Goal: Task Accomplishment & Management: Complete application form

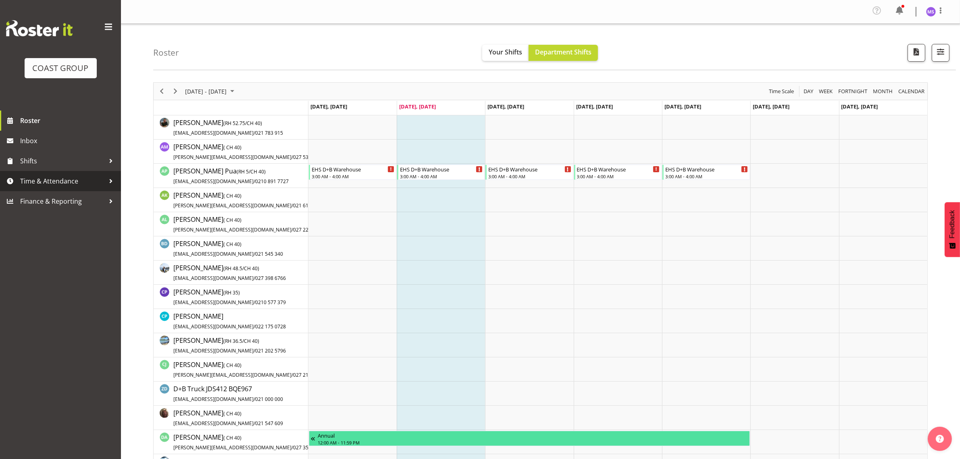
click at [54, 186] on span "Time & Attendance" at bounding box center [62, 181] width 85 height 12
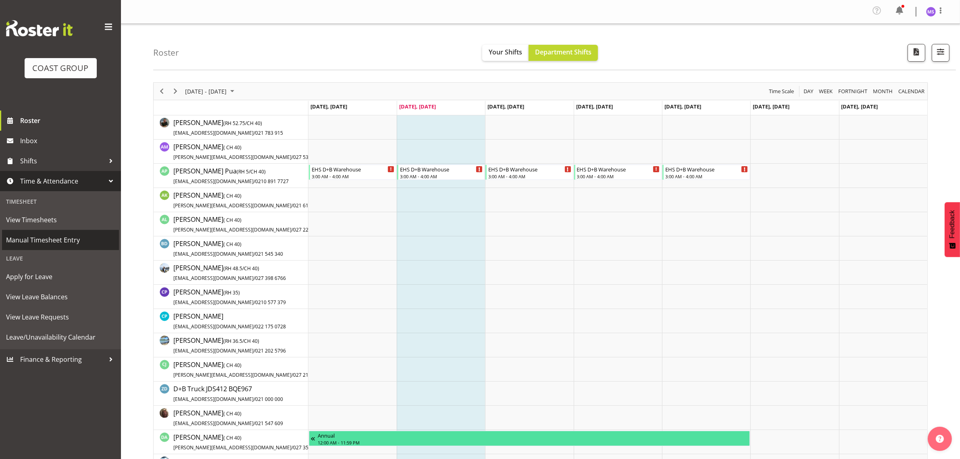
click at [74, 234] on span "Manual Timesheet Entry" at bounding box center [60, 240] width 109 height 12
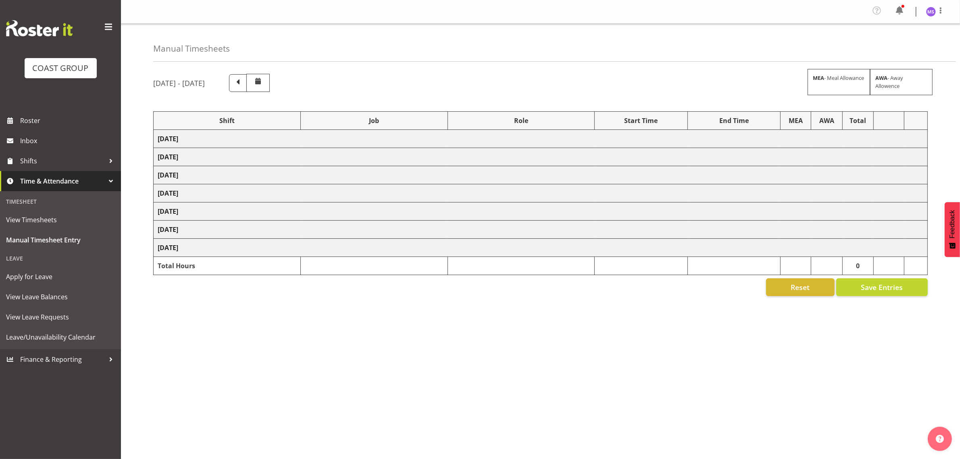
select select "1321"
select select "9204"
select select "1321"
select select "10204"
select select "1321"
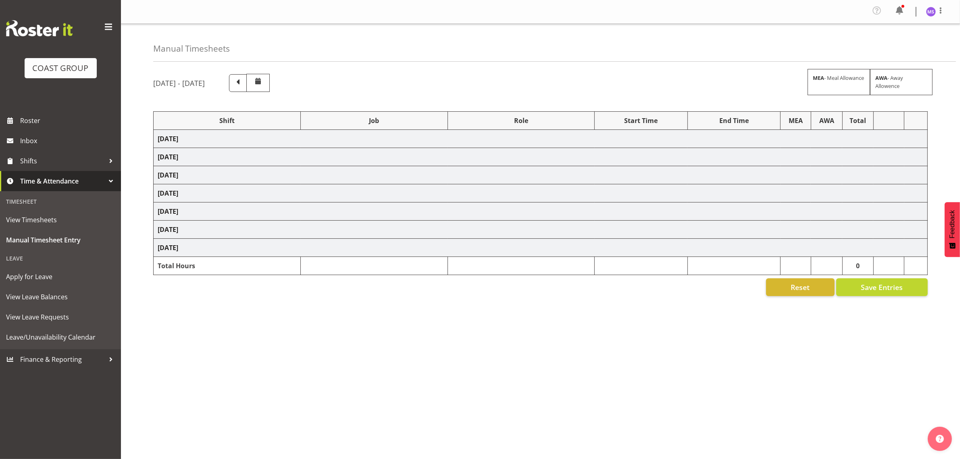
select select "10556"
select select "1321"
select select "10515"
select select "1321"
select select "9204"
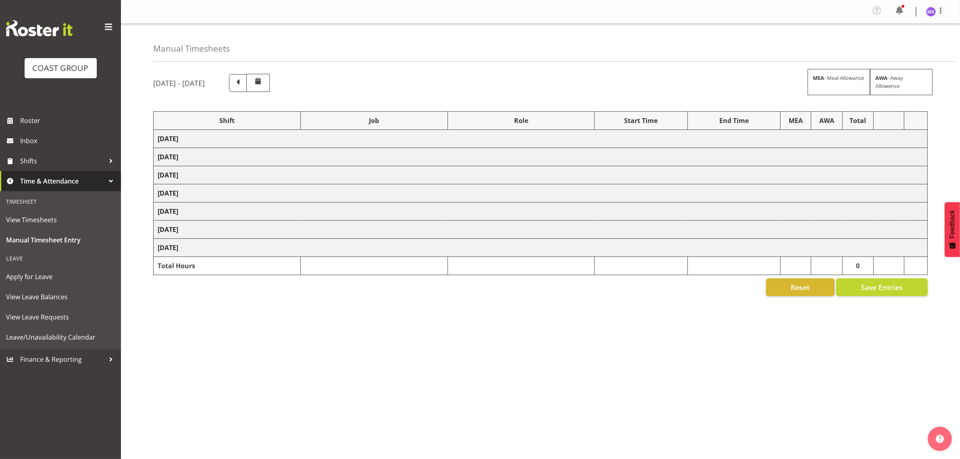
select select "1321"
select select "10237"
select select "1321"
select select "10515"
select select "1321"
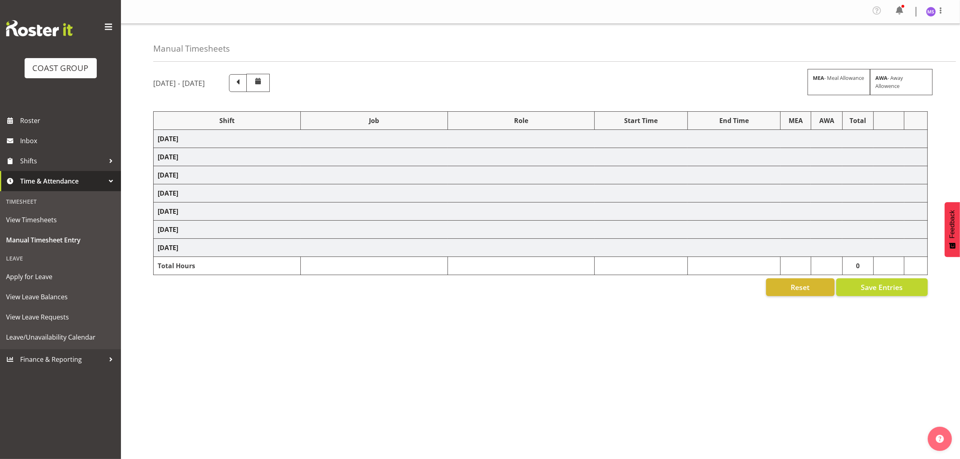
select select "10209"
select select "1321"
select select "10237"
select select "1321"
select select "10596"
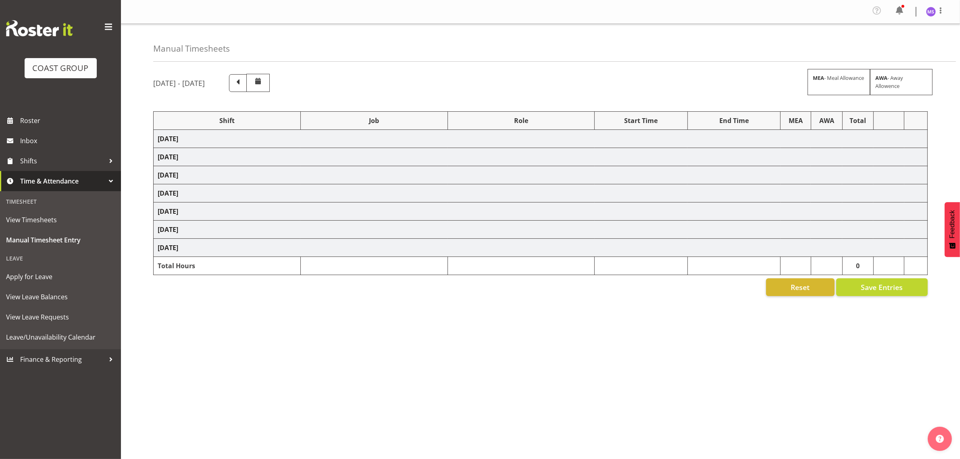
select select "1321"
select select "10565"
select select "1321"
select select "69"
select select "1321"
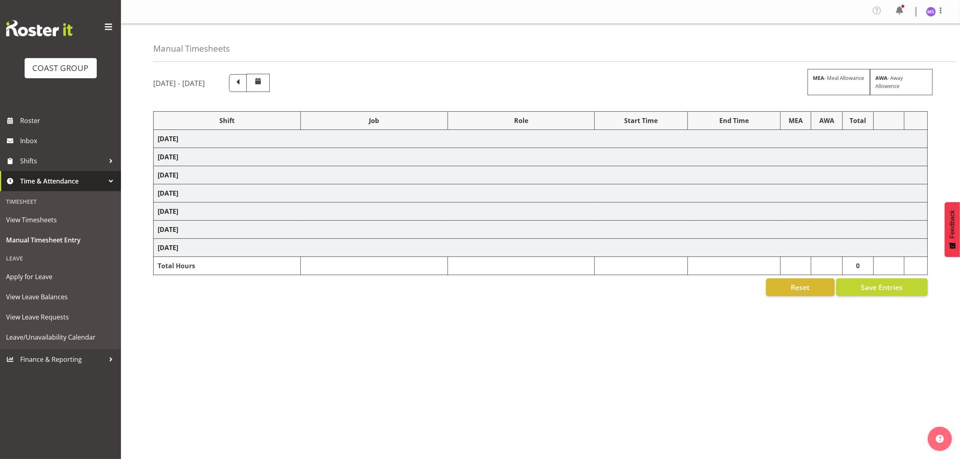
select select "10543"
select select "1321"
select select "10607"
select select "1321"
select select "10209"
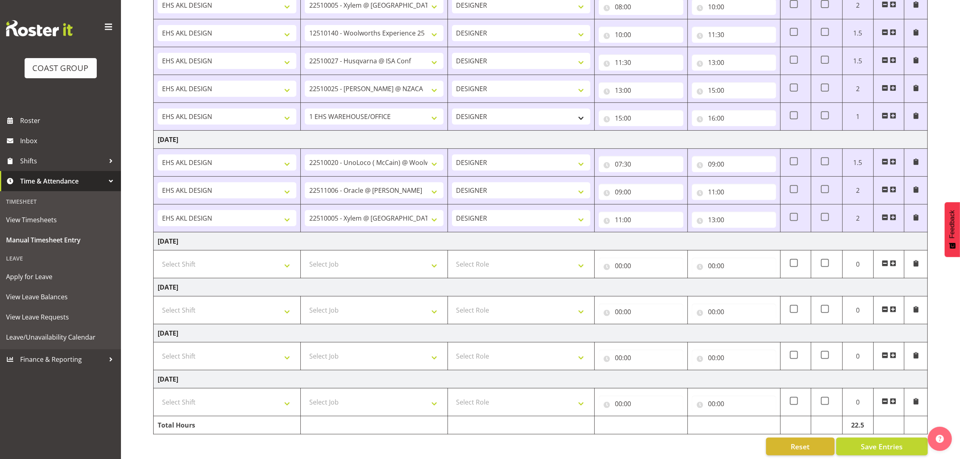
scroll to position [382, 0]
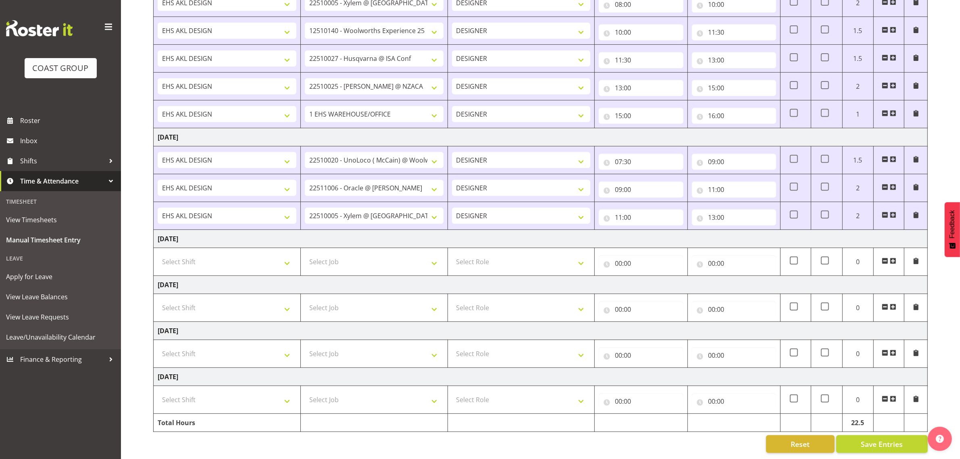
click at [894, 212] on span at bounding box center [893, 215] width 6 height 6
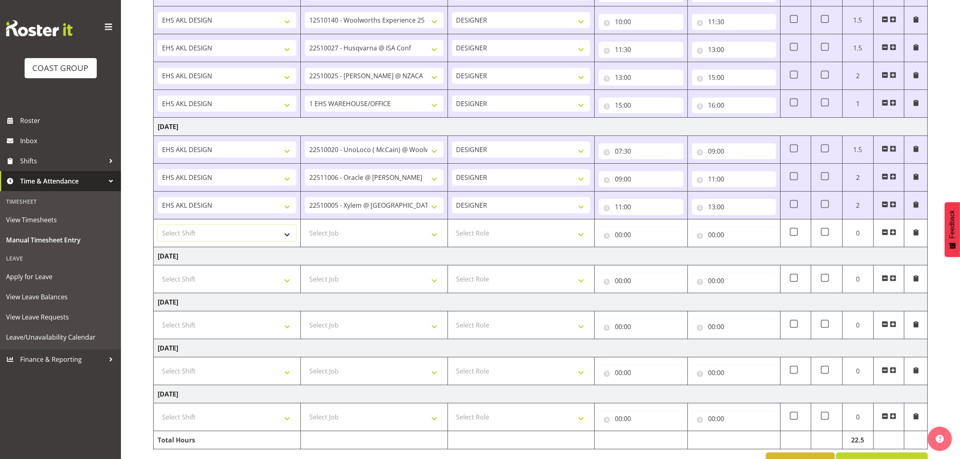
click at [215, 241] on select "Select Shift D+B @ [PERSON_NAME] D+B Build D+B Build NZACA D+B Build Tech Day […" at bounding box center [227, 233] width 139 height 16
select select "1321"
click at [158, 227] on select "Select Shift D+B @ [PERSON_NAME] D+B Build D+B Build NZACA D+B Build Tech Day […" at bounding box center [227, 233] width 139 height 16
click at [355, 239] on select "Select Job 1 Carlton Events 1 [PERSON_NAME][GEOGRAPHIC_DATA] 1 [PERSON_NAME][GE…" at bounding box center [374, 233] width 139 height 16
click at [400, 237] on select "1 Carlton Events 1 [PERSON_NAME] 1 [PERSON_NAME][GEOGRAPHIC_DATA] 1 EHS WAREHOU…" at bounding box center [374, 233] width 139 height 16
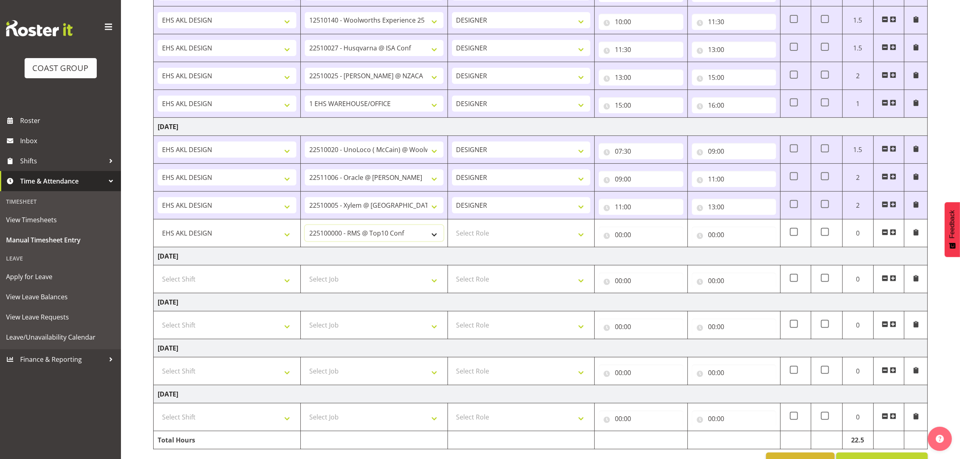
click at [364, 241] on select "1 Carlton Events 1 [PERSON_NAME] 1 [PERSON_NAME][GEOGRAPHIC_DATA] 1 EHS WAREHOU…" at bounding box center [374, 233] width 139 height 16
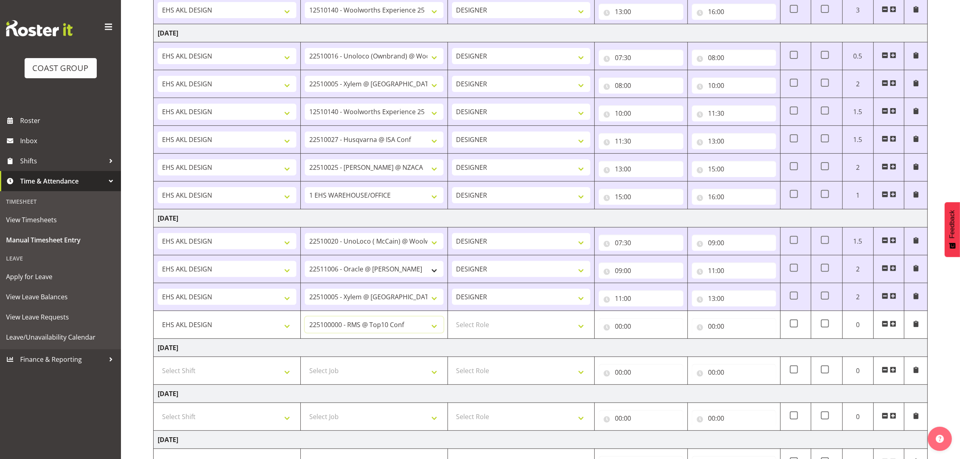
scroll to position [282, 0]
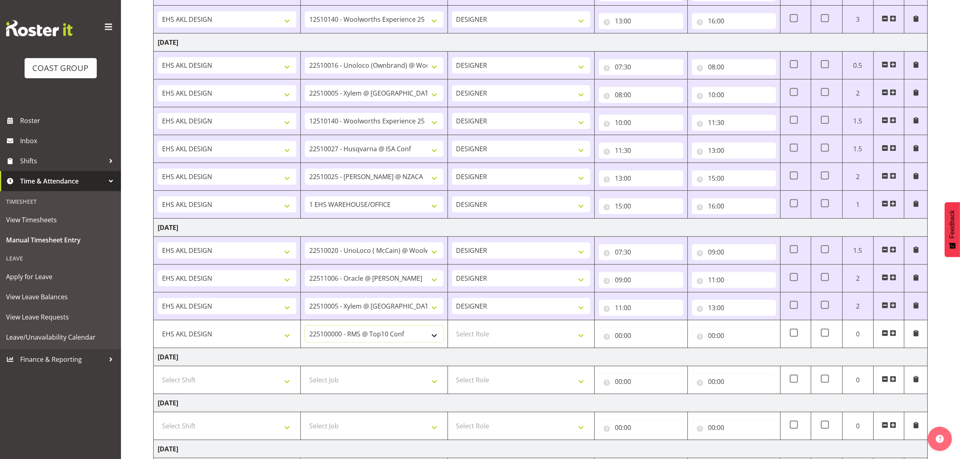
click at [392, 335] on select "1 Carlton Events 1 [PERSON_NAME] 1 [PERSON_NAME][GEOGRAPHIC_DATA] 1 EHS WAREHOU…" at bounding box center [374, 334] width 139 height 16
select select "10237"
click at [305, 328] on select "1 Carlton Events 1 [PERSON_NAME] 1 [PERSON_NAME][GEOGRAPHIC_DATA] 1 EHS WAREHOU…" at bounding box center [374, 334] width 139 height 16
click at [492, 348] on td "Select Role DESIGNER Designer" at bounding box center [521, 334] width 147 height 28
click at [497, 342] on select "Select Role DESIGNER Designer" at bounding box center [521, 334] width 139 height 16
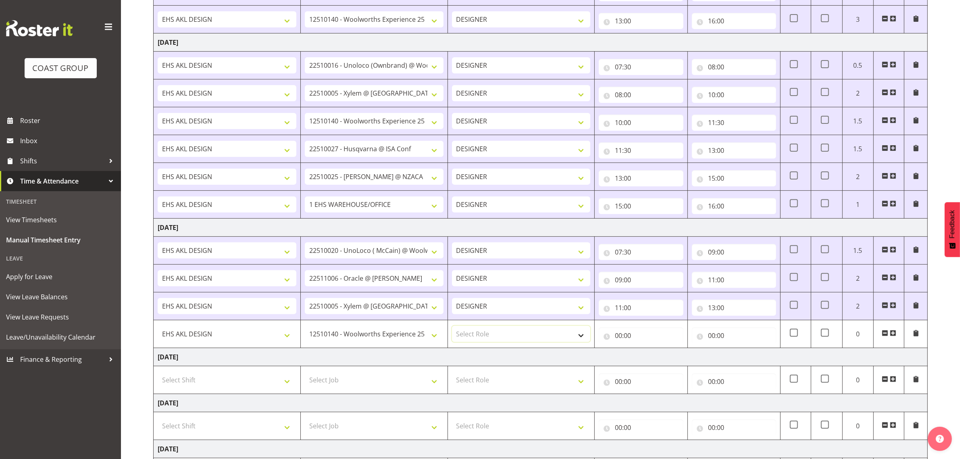
select select "215"
click at [452, 328] on select "Select Role DESIGNER Designer" at bounding box center [521, 334] width 139 height 16
click at [625, 335] on input "00:00" at bounding box center [641, 335] width 84 height 16
click at [652, 358] on select "00 01 02 03 04 05 06 07 08 09 10 11 12 13 14 15 16 17 18 19 20 21 22 23" at bounding box center [654, 356] width 18 height 16
select select "13"
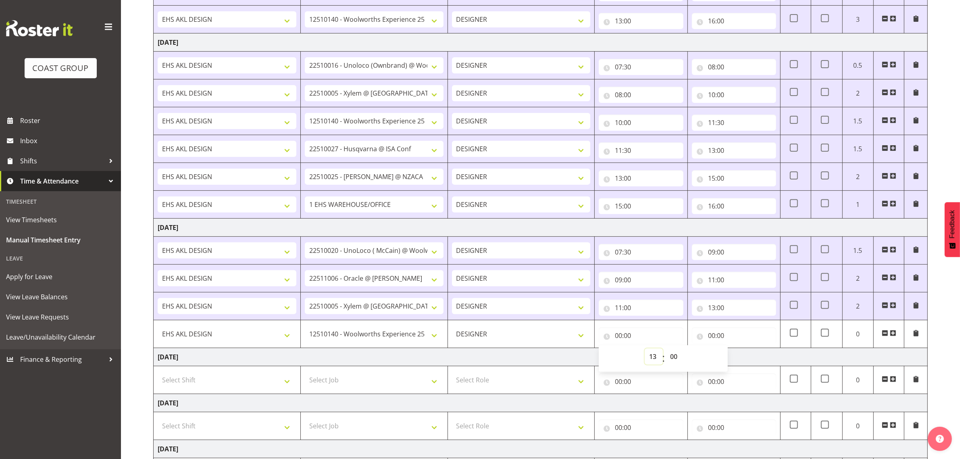
click at [645, 351] on select "00 01 02 03 04 05 06 07 08 09 10 11 12 13 14 15 16 17 18 19 20 21 22 23" at bounding box center [654, 356] width 18 height 16
type input "13:00"
click at [720, 342] on input "00:00" at bounding box center [734, 335] width 84 height 16
click at [747, 359] on select "00 01 02 03 04 05 06 07 08 09 10 11 12 13 14 15 16 17 18 19 20 21 22 23" at bounding box center [747, 356] width 18 height 16
select select "16"
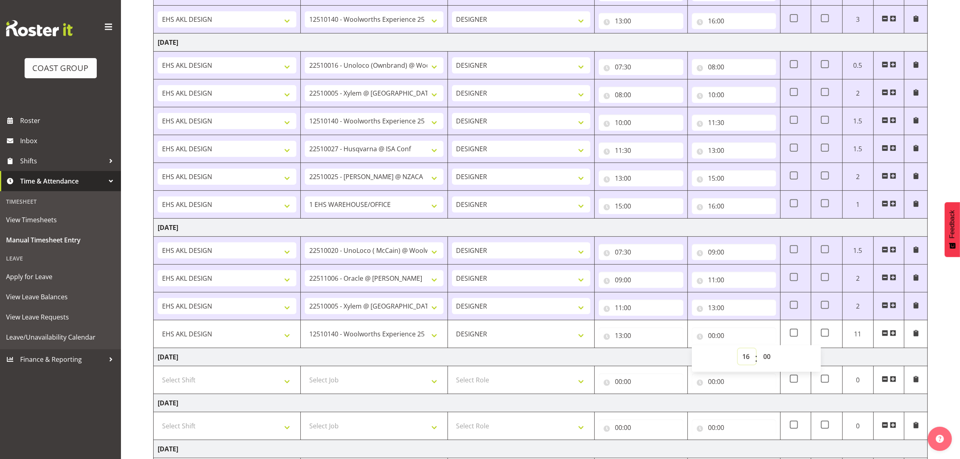
click at [738, 351] on select "00 01 02 03 04 05 06 07 08 09 10 11 12 13 14 15 16 17 18 19 20 21 22 23" at bounding box center [747, 356] width 18 height 16
type input "16:00"
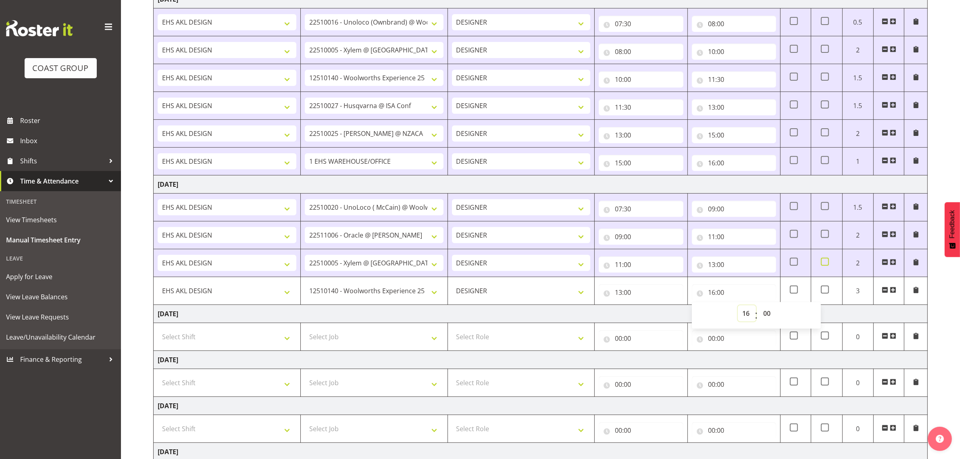
scroll to position [411, 0]
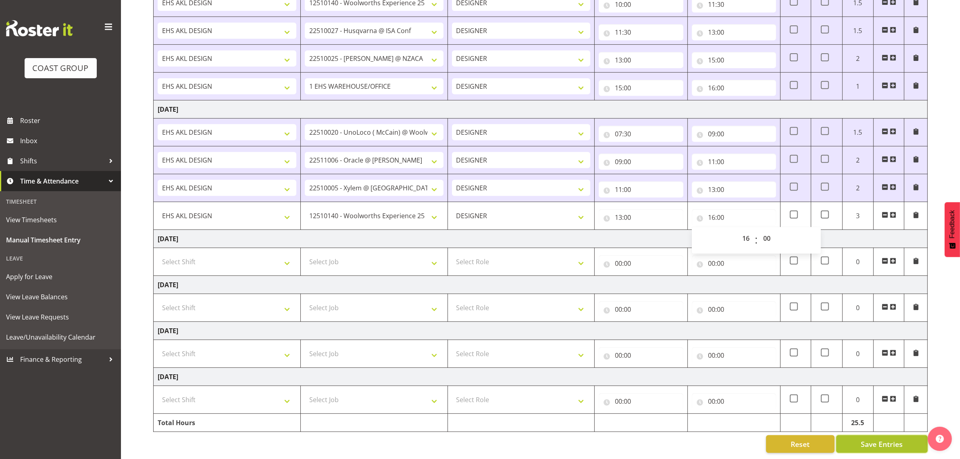
click at [884, 439] on span "Save Entries" at bounding box center [882, 444] width 42 height 10
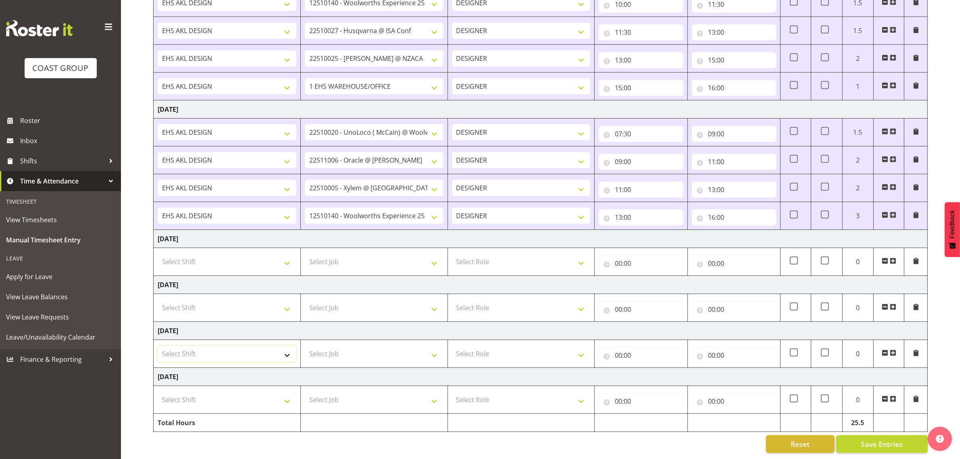
click at [211, 346] on select "Select Shift D+B @ [PERSON_NAME] D+B Build D+B Build NZACA D+B Build Tech Day […" at bounding box center [227, 354] width 139 height 16
select select "1321"
click at [158, 346] on select "Select Shift D+B @ [PERSON_NAME] D+B Build D+B Build NZACA D+B Build Tech Day […" at bounding box center [227, 354] width 139 height 16
click at [364, 346] on select "Select Job 1 Carlton Events 1 [PERSON_NAME][GEOGRAPHIC_DATA] 1 [PERSON_NAME][GE…" at bounding box center [374, 354] width 139 height 16
select select "8963"
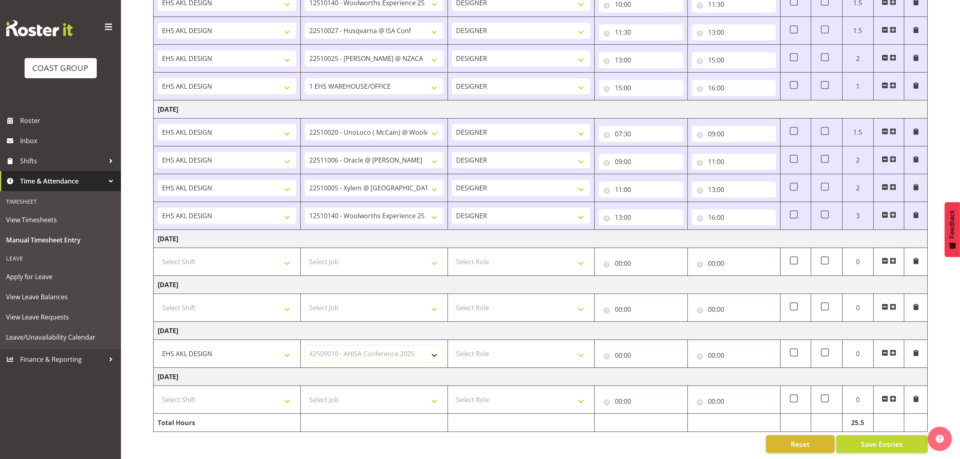
click at [305, 346] on select "Select Job 1 Carlton Events 1 [PERSON_NAME][GEOGRAPHIC_DATA] 1 [PERSON_NAME][GE…" at bounding box center [374, 354] width 139 height 16
click at [493, 349] on select "Select Role DESIGNER Designer" at bounding box center [521, 354] width 139 height 16
select select "215"
click at [452, 346] on select "Select Role DESIGNER Designer" at bounding box center [521, 354] width 139 height 16
drag, startPoint x: 651, startPoint y: 341, endPoint x: 626, endPoint y: 351, distance: 26.4
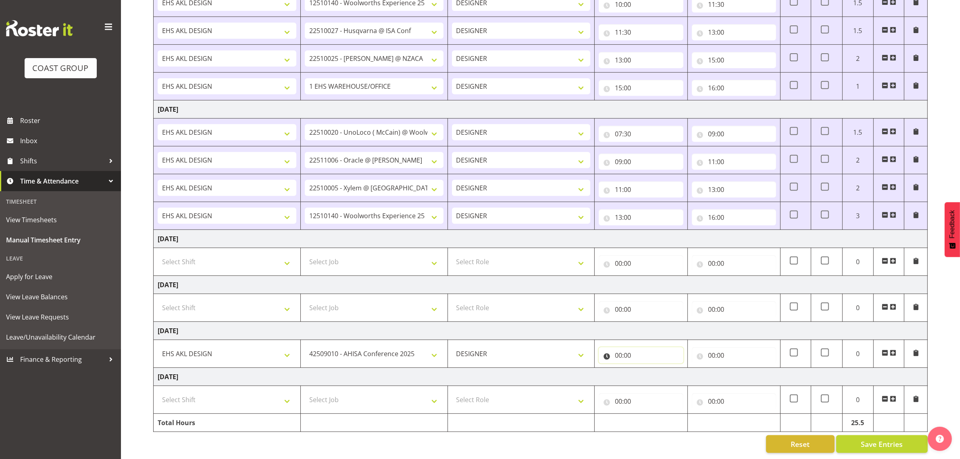
click at [650, 347] on input "00:00" at bounding box center [641, 355] width 84 height 16
click at [652, 368] on select "00 01 02 03 04 05 06 07 08 09 10 11 12 13 14 15 16 17 18 19 20 21 22 23" at bounding box center [654, 376] width 18 height 16
select select "15"
click at [645, 368] on select "00 01 02 03 04 05 06 07 08 09 10 11 12 13 14 15 16 17 18 19 20 21 22 23" at bounding box center [654, 376] width 18 height 16
type input "15:00"
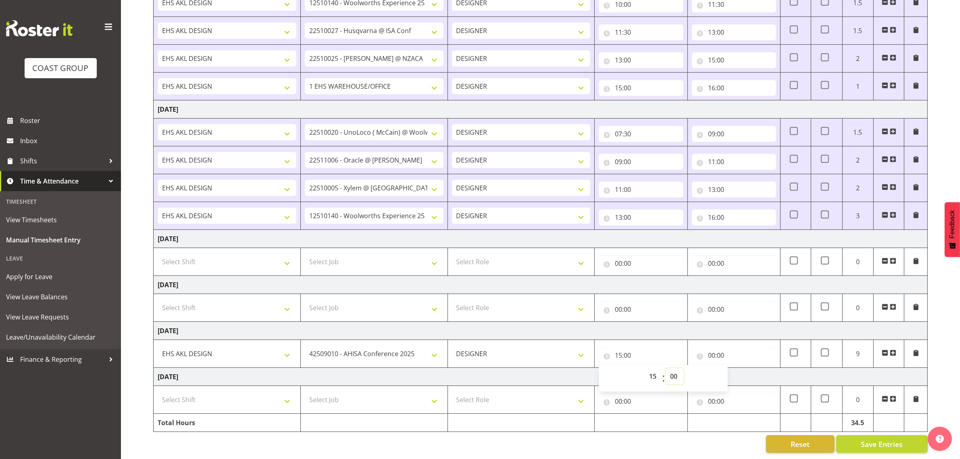
click at [672, 368] on select "00 01 02 03 04 05 06 07 08 09 10 11 12 13 14 15 16 17 18 19 20 21 22 23 24 25 2…" at bounding box center [675, 376] width 18 height 16
click at [626, 348] on input "15:00" at bounding box center [641, 355] width 84 height 16
click at [631, 348] on input "15:00" at bounding box center [641, 355] width 84 height 16
click at [653, 370] on select "00 01 02 03 04 05 06 07 08 09 10 11 12 13 14 15 16 17 18 19 20 21 22 23" at bounding box center [654, 376] width 18 height 16
select select "7"
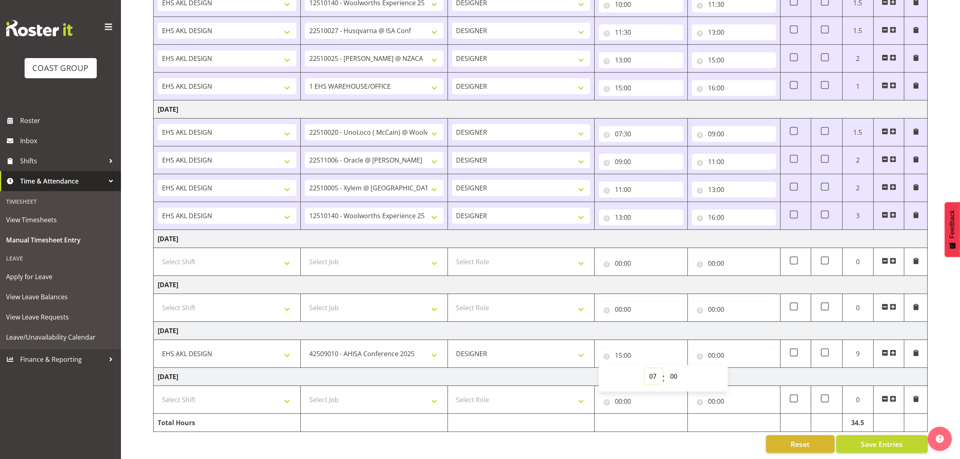
click at [645, 368] on select "00 01 02 03 04 05 06 07 08 09 10 11 12 13 14 15 16 17 18 19 20 21 22 23" at bounding box center [654, 376] width 18 height 16
type input "07:00"
click at [676, 368] on select "00 01 02 03 04 05 06 07 08 09 10 11 12 13 14 15 16 17 18 19 20 21 22 23 24 25 2…" at bounding box center [675, 376] width 18 height 16
select select "30"
click at [666, 368] on select "00 01 02 03 04 05 06 07 08 09 10 11 12 13 14 15 16 17 18 19 20 21 22 23 24 25 2…" at bounding box center [675, 376] width 18 height 16
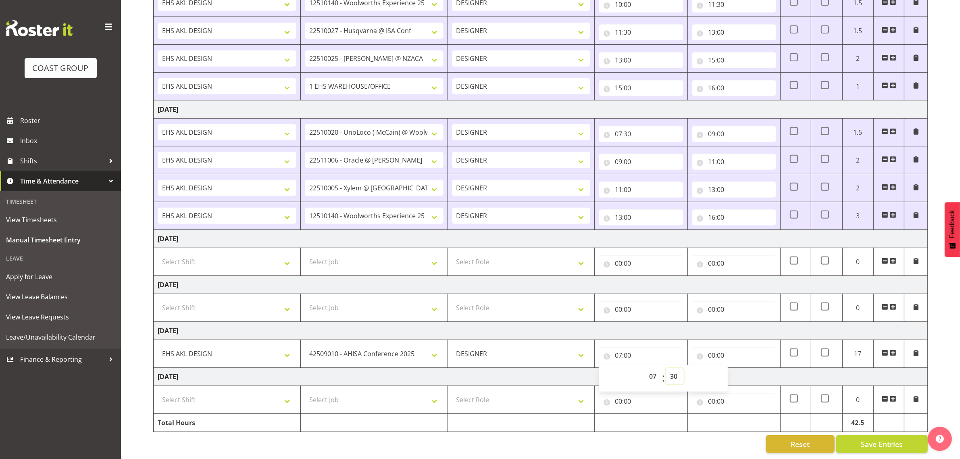
type input "07:30"
click at [722, 344] on div "00:00 00 01 02 03 04 05 06 07 08 09 10 11 12 13 14 15 16 17 18 19 20 21 22 23 :…" at bounding box center [734, 353] width 84 height 19
click at [711, 349] on input "00:00" at bounding box center [734, 355] width 84 height 16
click at [742, 368] on select "00 01 02 03 04 05 06 07 08 09 10 11 12 13 14 15 16 17 18 19 20 21 22 23" at bounding box center [747, 376] width 18 height 16
select select "8"
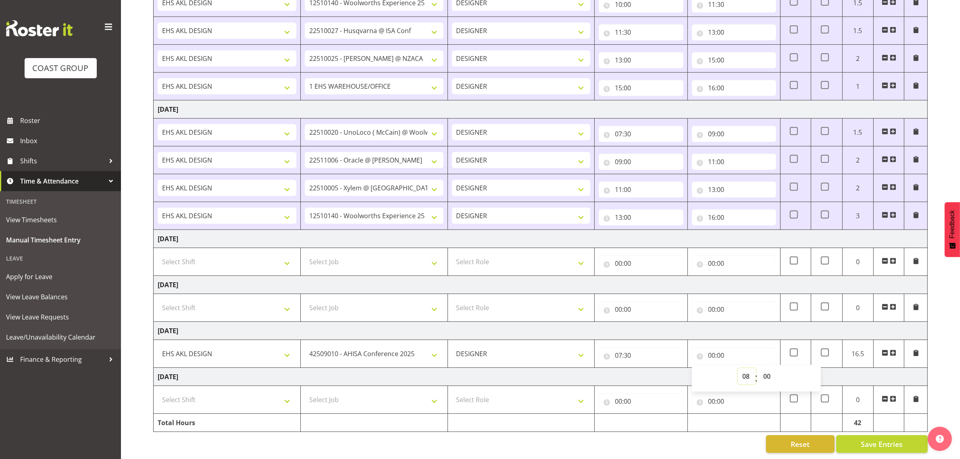
click at [738, 368] on select "00 01 02 03 04 05 06 07 08 09 10 11 12 13 14 15 16 17 18 19 20 21 22 23" at bounding box center [747, 376] width 18 height 16
type input "08:00"
click at [770, 368] on select "00 01 02 03 04 05 06 07 08 09 10 11 12 13 14 15 16 17 18 19 20 21 22 23 24 25 2…" at bounding box center [768, 376] width 18 height 16
select select "30"
click at [759, 368] on select "00 01 02 03 04 05 06 07 08 09 10 11 12 13 14 15 16 17 18 19 20 21 22 23 24 25 2…" at bounding box center [768, 376] width 18 height 16
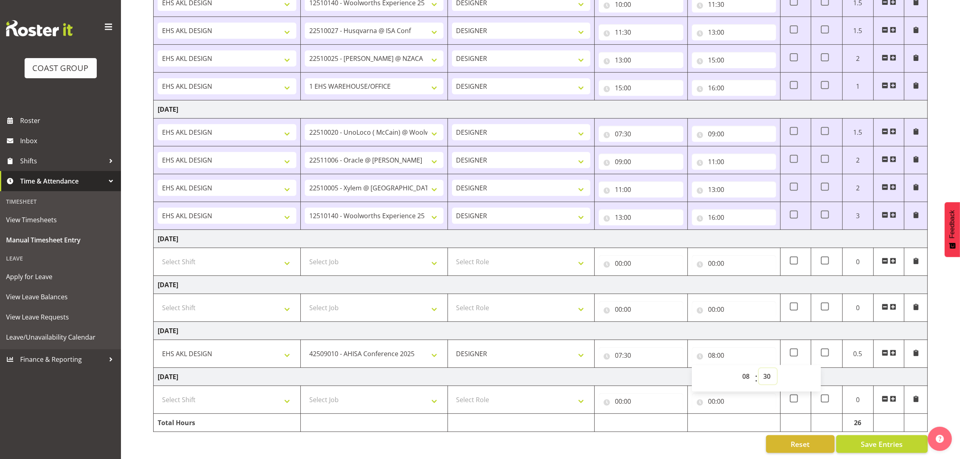
type input "08:30"
click at [893, 350] on span at bounding box center [893, 353] width 6 height 6
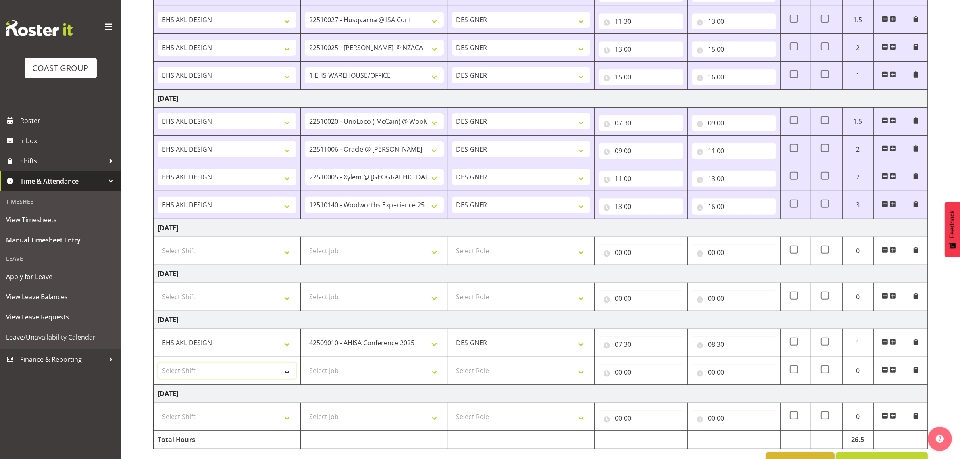
click at [215, 379] on select "Select Shift D+B @ [PERSON_NAME] D+B Build D+B Build NZACA D+B Build Tech Day […" at bounding box center [227, 371] width 139 height 16
select select "1321"
click at [158, 365] on select "Select Shift D+B @ [PERSON_NAME] D+B Build D+B Build NZACA D+B Build Tech Day […" at bounding box center [227, 371] width 139 height 16
click at [361, 379] on select "Select Job 1 Carlton Events 1 [PERSON_NAME][GEOGRAPHIC_DATA] 1 [PERSON_NAME][GE…" at bounding box center [374, 371] width 139 height 16
click at [363, 372] on select "1 Carlton Events 1 [PERSON_NAME] 1 [PERSON_NAME][GEOGRAPHIC_DATA] 1 EHS WAREHOU…" at bounding box center [374, 371] width 139 height 16
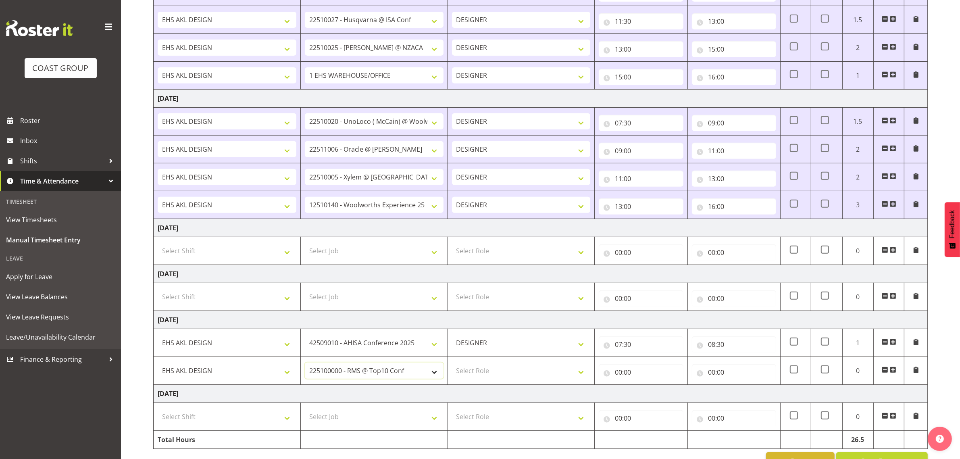
select select "10610"
click at [305, 365] on select "1 Carlton Events 1 [PERSON_NAME] 1 [PERSON_NAME][GEOGRAPHIC_DATA] 1 EHS WAREHOU…" at bounding box center [374, 371] width 139 height 16
click at [493, 379] on select "Select Role DESIGNER Designer" at bounding box center [521, 371] width 139 height 16
select select "215"
click at [452, 365] on select "Select Role DESIGNER Designer" at bounding box center [521, 371] width 139 height 16
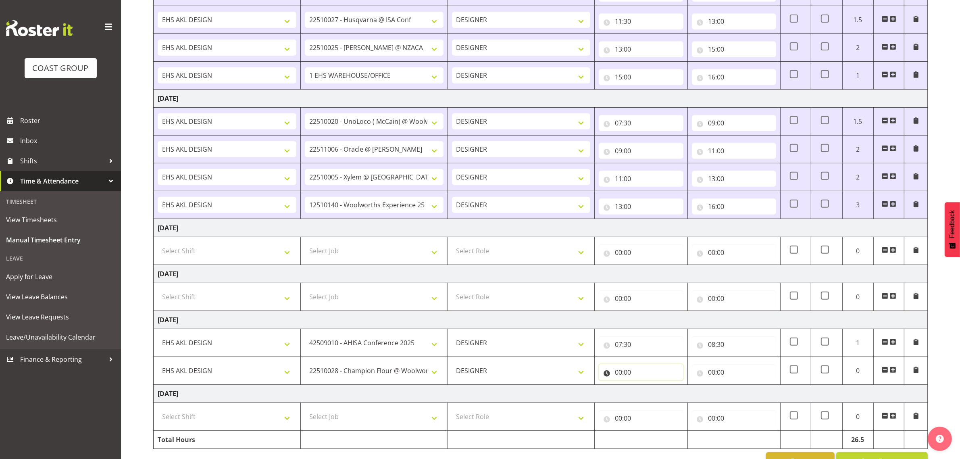
click at [621, 371] on input "00:00" at bounding box center [641, 372] width 84 height 16
click at [648, 396] on select "00 01 02 03 04 05 06 07 08 09 10 11 12 13 14 15 16 17 18 19 20 21 22 23" at bounding box center [654, 393] width 18 height 16
select select "8"
click at [645, 388] on select "00 01 02 03 04 05 06 07 08 09 10 11 12 13 14 15 16 17 18 19 20 21 22 23" at bounding box center [654, 393] width 18 height 16
type input "08:00"
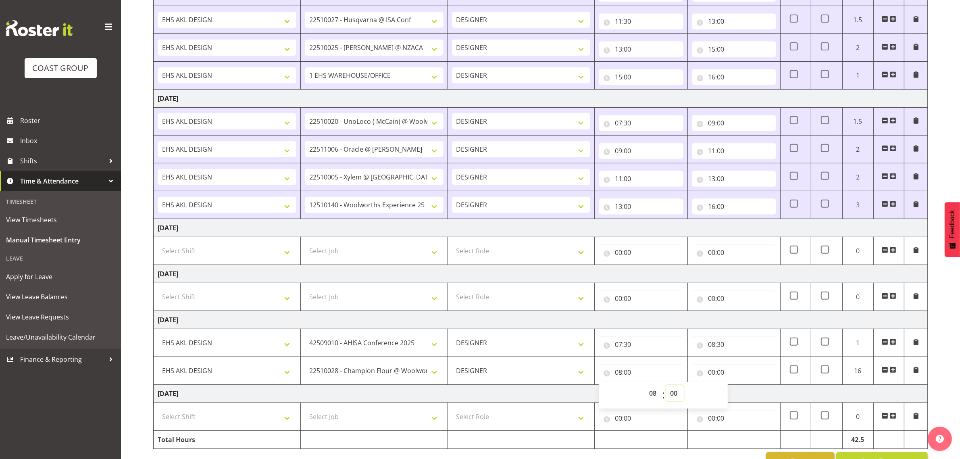
click at [675, 397] on select "00 01 02 03 04 05 06 07 08 09 10 11 12 13 14 15 16 17 18 19 20 21 22 23 24 25 2…" at bounding box center [675, 393] width 18 height 16
select select "30"
click at [666, 388] on select "00 01 02 03 04 05 06 07 08 09 10 11 12 13 14 15 16 17 18 19 20 21 22 23 24 25 2…" at bounding box center [675, 393] width 18 height 16
type input "08:30"
click at [722, 372] on input "00:00" at bounding box center [734, 372] width 84 height 16
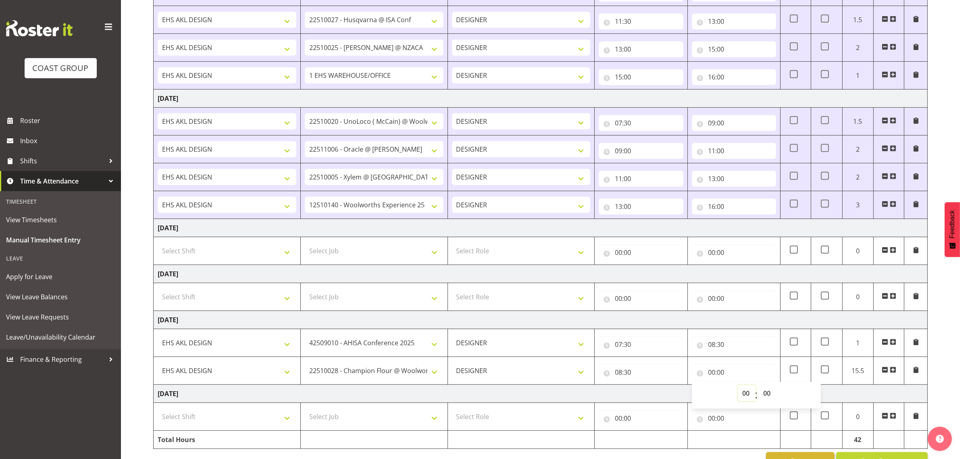
click at [742, 396] on select "00 01 02 03 04 05 06 07 08 09 10 11 12 13 14 15 16 17 18 19 20 21 22 23" at bounding box center [747, 393] width 18 height 16
select select "10"
click at [738, 388] on select "00 01 02 03 04 05 06 07 08 09 10 11 12 13 14 15 16 17 18 19 20 21 22 23" at bounding box center [747, 393] width 18 height 16
type input "10:00"
click at [895, 371] on span at bounding box center [893, 370] width 6 height 6
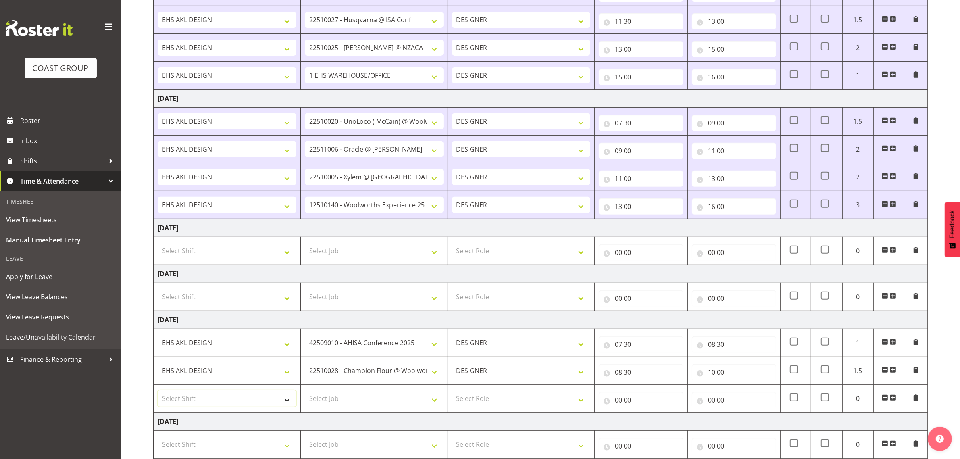
click at [232, 404] on select "Select Shift D+B @ [PERSON_NAME] D+B Build D+B Build NZACA D+B Build Tech Day […" at bounding box center [227, 398] width 139 height 16
select select "1321"
click at [158, 393] on select "Select Shift D+B @ [PERSON_NAME] D+B Build D+B Build NZACA D+B Build Tech Day […" at bounding box center [227, 398] width 139 height 16
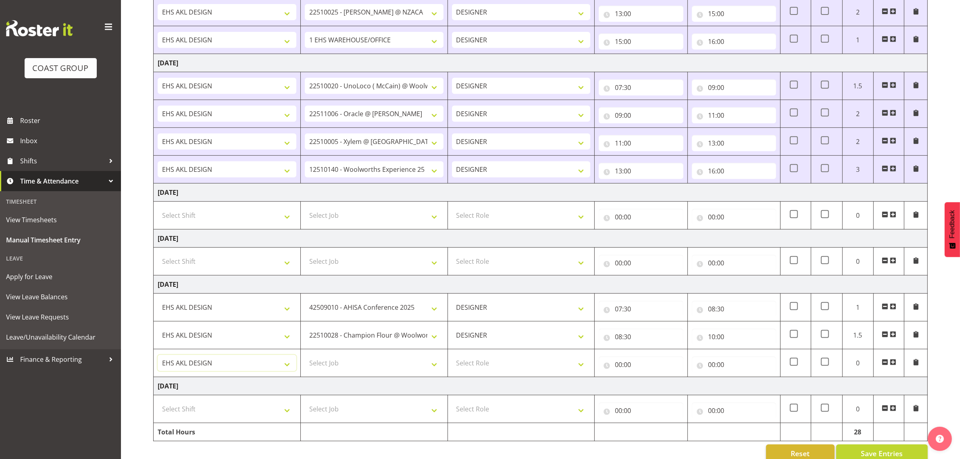
scroll to position [466, 0]
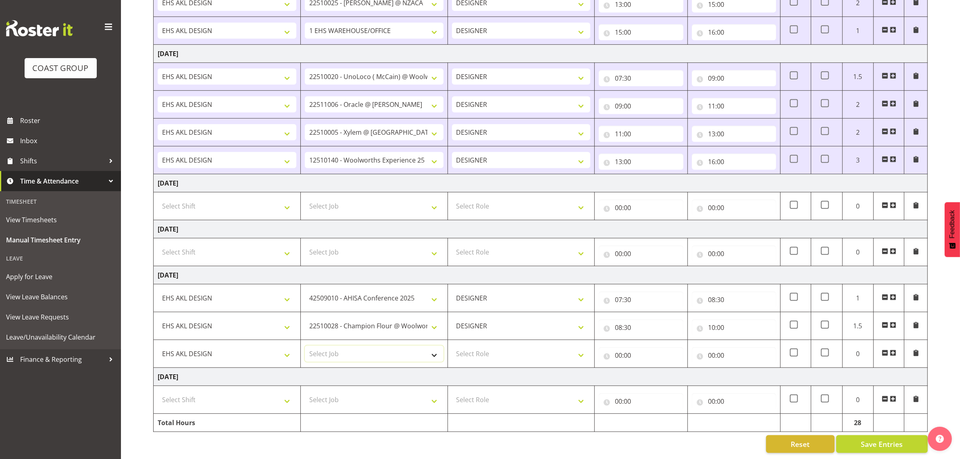
click at [373, 347] on select "Select Job 1 Carlton Events 1 [PERSON_NAME][GEOGRAPHIC_DATA] 1 [PERSON_NAME][GE…" at bounding box center [374, 354] width 139 height 16
select select "10596"
click at [305, 346] on select "Select Job 1 Carlton Events 1 [PERSON_NAME][GEOGRAPHIC_DATA] 1 [PERSON_NAME][GE…" at bounding box center [374, 354] width 139 height 16
click at [502, 346] on select "Select Role DESIGNER Designer" at bounding box center [521, 354] width 139 height 16
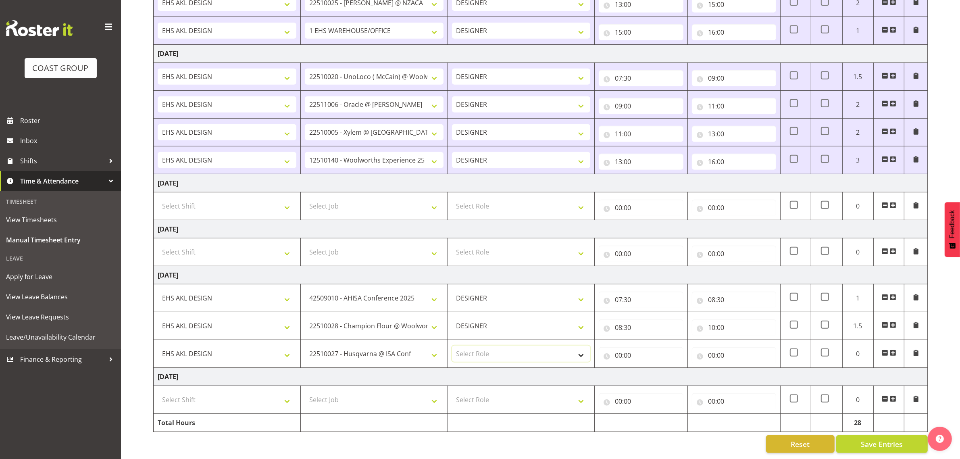
select select "215"
click at [452, 346] on select "Select Role DESIGNER Designer" at bounding box center [521, 354] width 139 height 16
click at [613, 347] on input "00:00" at bounding box center [641, 355] width 84 height 16
click at [644, 365] on div "00 01 02 03 04 05 06 07 08 09 10 11 12 13 14 15 16 17 18 19 20 21 22 23 : 00 01…" at bounding box center [663, 378] width 129 height 27
click at [647, 368] on select "00 01 02 03 04 05 06 07 08 09 10 11 12 13 14 15 16 17 18 19 20 21 22 23" at bounding box center [654, 376] width 18 height 16
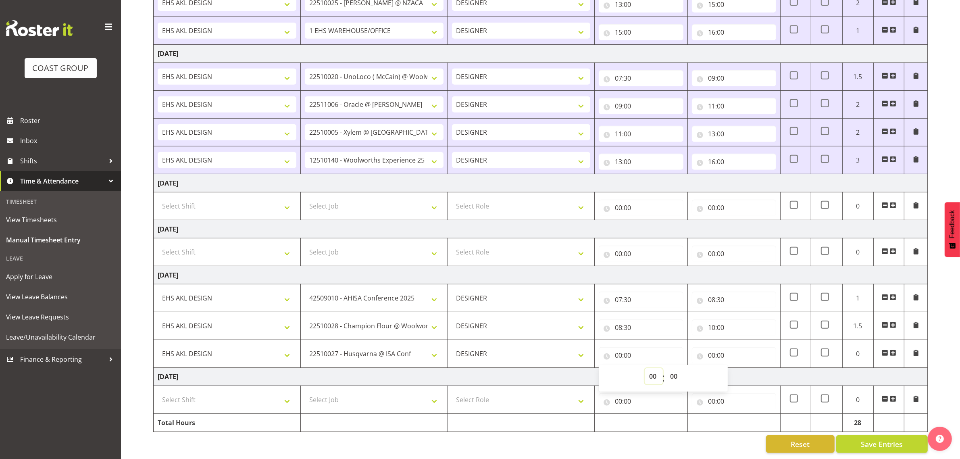
select select "10"
click at [645, 368] on select "00 01 02 03 04 05 06 07 08 09 10 11 12 13 14 15 16 17 18 19 20 21 22 23" at bounding box center [654, 376] width 18 height 16
type input "10:00"
click at [719, 352] on input "00:00" at bounding box center [734, 355] width 84 height 16
click at [744, 371] on select "00 01 02 03 04 05 06 07 08 09 10 11 12 13 14 15 16 17 18 19 20 21 22 23" at bounding box center [747, 376] width 18 height 16
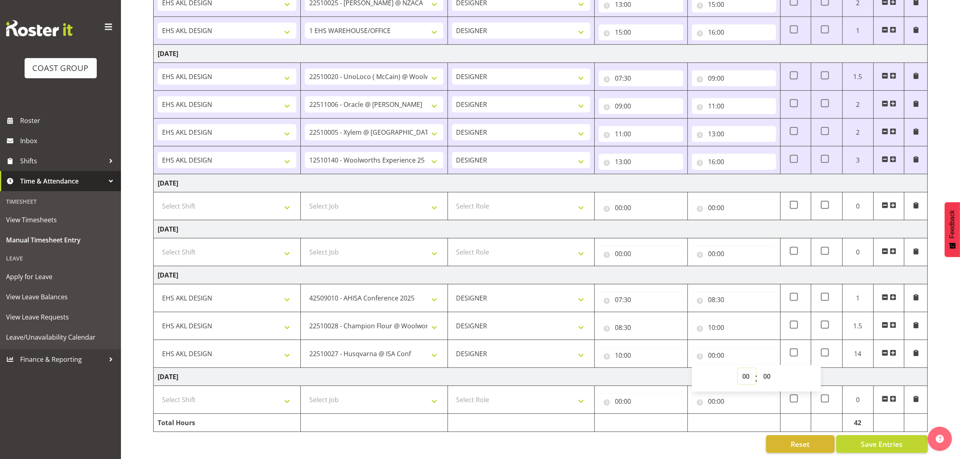
select select "11"
click at [738, 368] on select "00 01 02 03 04 05 06 07 08 09 10 11 12 13 14 15 16 17 18 19 20 21 22 23" at bounding box center [747, 376] width 18 height 16
type input "11:00"
click at [893, 350] on span at bounding box center [893, 353] width 6 height 6
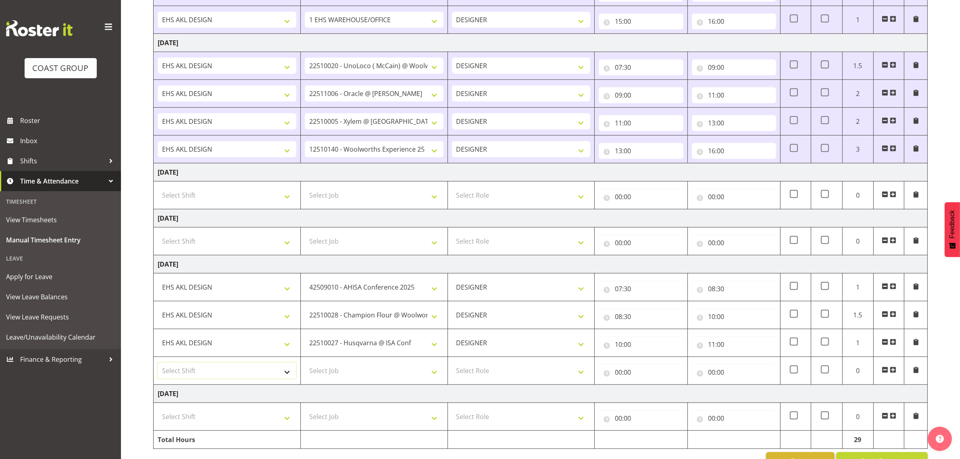
click at [228, 376] on select "Select Shift D+B @ [PERSON_NAME] D+B Build D+B Build NZACA D+B Build Tech Day […" at bounding box center [227, 371] width 139 height 16
select select "1321"
click at [158, 366] on select "Select Shift D+B @ [PERSON_NAME] D+B Build D+B Build NZACA D+B Build Tech Day […" at bounding box center [227, 371] width 139 height 16
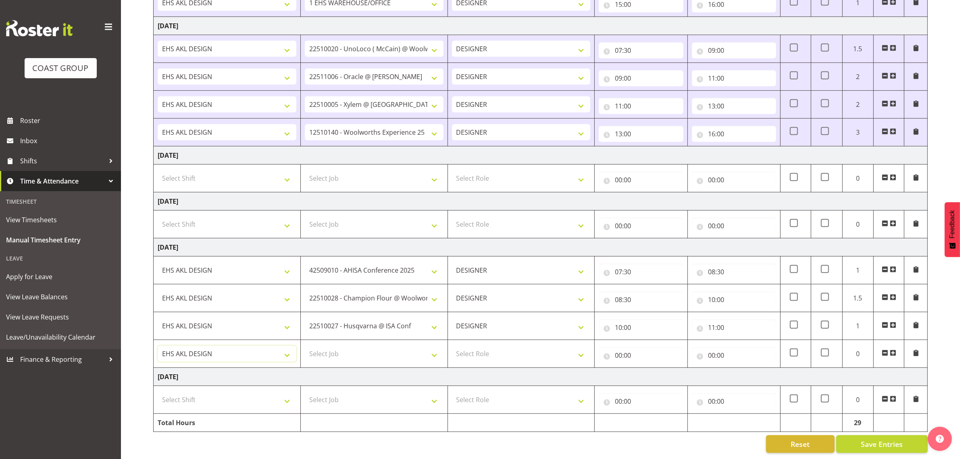
scroll to position [494, 0]
click at [343, 349] on select "Select Job 1 Carlton Events 1 [PERSON_NAME][GEOGRAPHIC_DATA] 1 [PERSON_NAME][GE…" at bounding box center [374, 354] width 139 height 16
select select "10515"
click at [305, 346] on select "Select Job 1 Carlton Events 1 [PERSON_NAME][GEOGRAPHIC_DATA] 1 [PERSON_NAME][GE…" at bounding box center [374, 354] width 139 height 16
click at [517, 350] on select "Select Role DESIGNER Designer" at bounding box center [521, 354] width 139 height 16
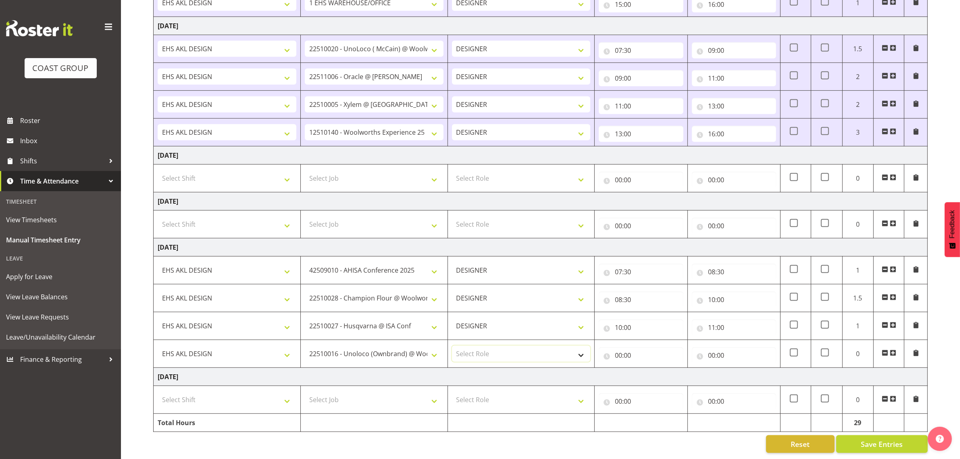
select select "215"
click at [452, 346] on select "Select Role DESIGNER Designer" at bounding box center [521, 354] width 139 height 16
click at [625, 347] on input "00:00" at bounding box center [641, 355] width 84 height 16
click at [656, 368] on select "00 01 02 03 04 05 06 07 08 09 10 11 12 13 14 15 16 17 18 19 20 21 22 23" at bounding box center [654, 376] width 18 height 16
select select "11"
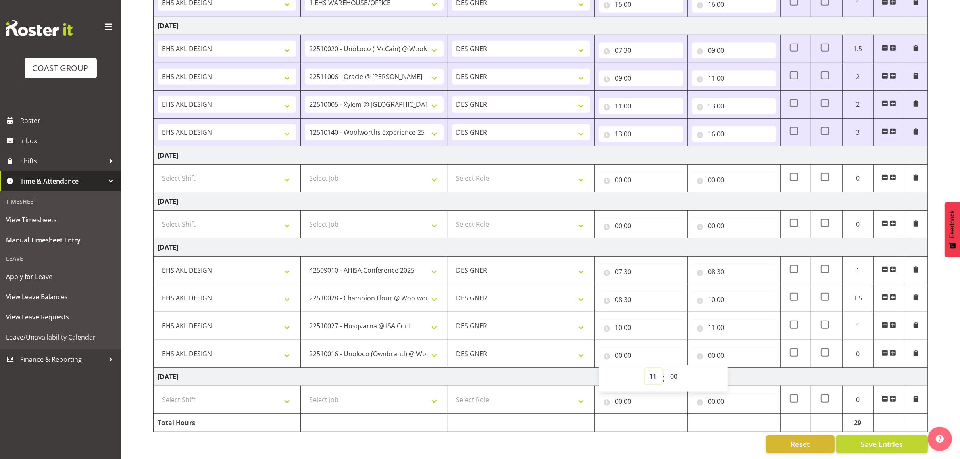
click at [645, 368] on select "00 01 02 03 04 05 06 07 08 09 10 11 12 13 14 15 16 17 18 19 20 21 22 23" at bounding box center [654, 376] width 18 height 16
type input "11:00"
click at [716, 347] on input "00:00" at bounding box center [734, 355] width 84 height 16
drag, startPoint x: 743, startPoint y: 366, endPoint x: 744, endPoint y: 361, distance: 4.9
click at [744, 368] on select "00 01 02 03 04 05 06 07 08 09 10 11 12 13 14 15 16 17 18 19 20 21 22 23" at bounding box center [747, 376] width 18 height 16
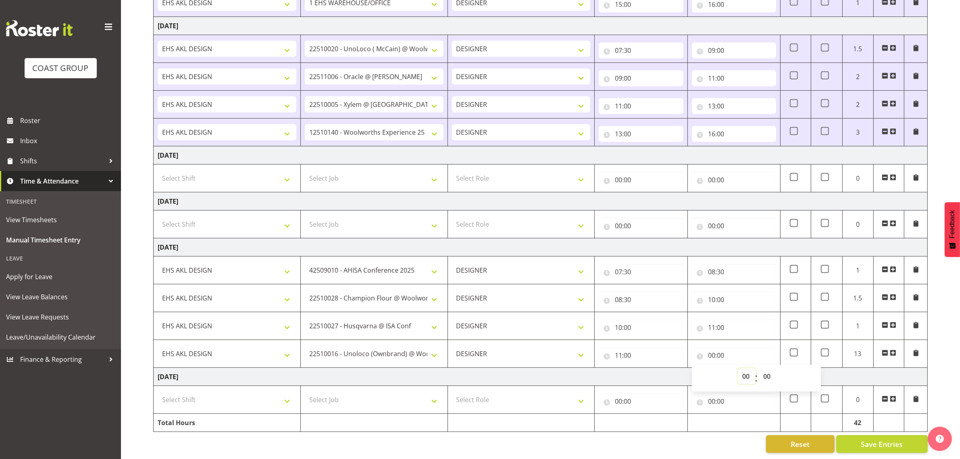
select select "12"
click at [738, 368] on select "00 01 02 03 04 05 06 07 08 09 10 11 12 13 14 15 16 17 18 19 20 21 22 23" at bounding box center [747, 376] width 18 height 16
type input "12:00"
click at [893, 350] on span at bounding box center [893, 353] width 6 height 6
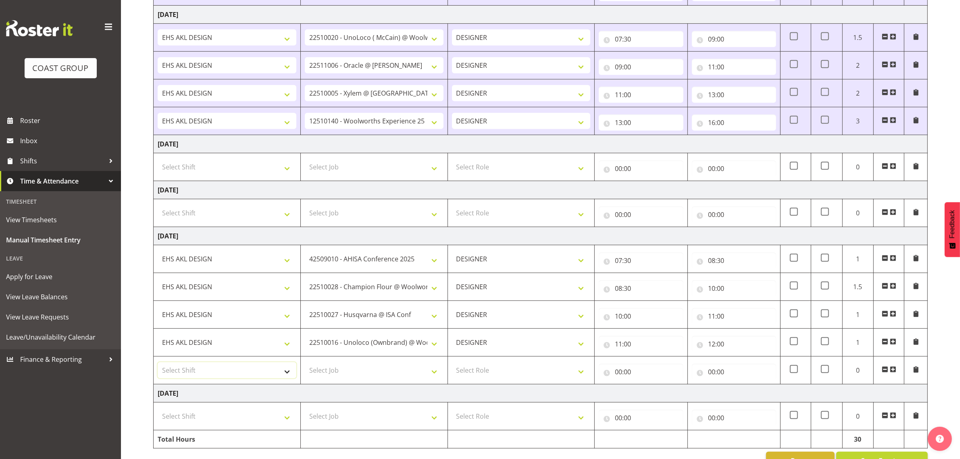
click at [194, 367] on select "Select Shift D+B @ [PERSON_NAME] D+B Build D+B Build NZACA D+B Build Tech Day […" at bounding box center [227, 370] width 139 height 16
select select "1321"
click at [158, 365] on select "Select Shift D+B @ [PERSON_NAME] D+B Build D+B Build NZACA D+B Build Tech Day […" at bounding box center [227, 370] width 139 height 16
click at [340, 371] on select "Select Job 1 Carlton Events 1 [PERSON_NAME][GEOGRAPHIC_DATA] 1 [PERSON_NAME][GE…" at bounding box center [374, 370] width 139 height 16
select select "10559"
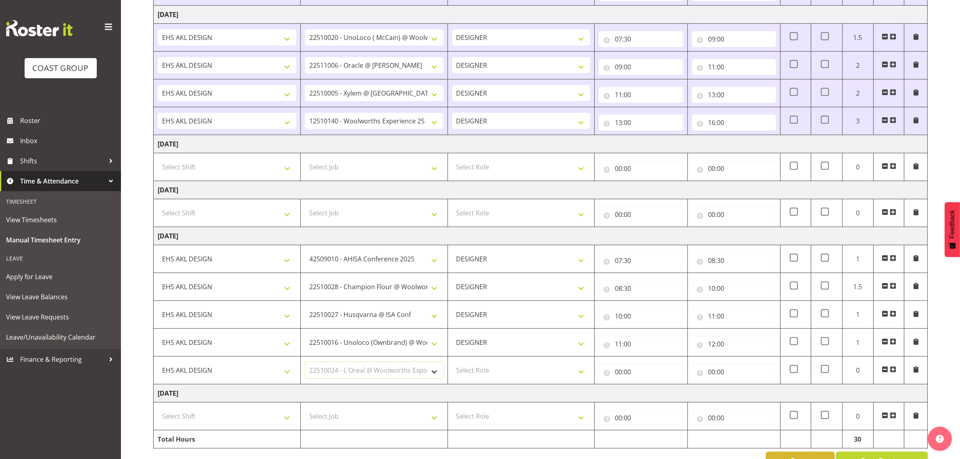
click at [305, 365] on select "Select Job 1 Carlton Events 1 [PERSON_NAME][GEOGRAPHIC_DATA] 1 [PERSON_NAME][GE…" at bounding box center [374, 370] width 139 height 16
drag, startPoint x: 505, startPoint y: 374, endPoint x: 504, endPoint y: 380, distance: 6.6
click at [505, 374] on select "Select Role DESIGNER Designer" at bounding box center [521, 370] width 139 height 16
select select "215"
click at [452, 365] on select "Select Role DESIGNER Designer" at bounding box center [521, 370] width 139 height 16
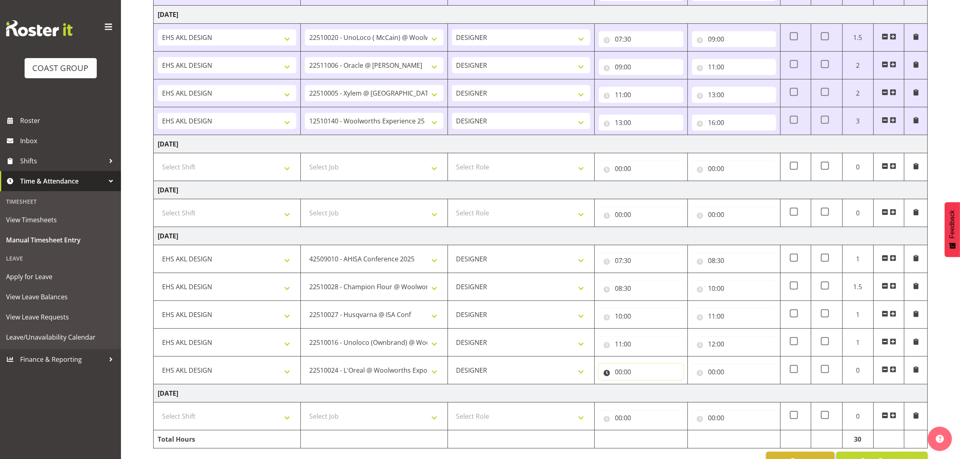
click at [627, 375] on input "00:00" at bounding box center [641, 372] width 84 height 16
click at [654, 396] on select "00 01 02 03 04 05 06 07 08 09 10 11 12 13 14 15 16 17 18 19 20 21 22 23" at bounding box center [654, 393] width 18 height 16
select select "12"
click at [645, 388] on select "00 01 02 03 04 05 06 07 08 09 10 11 12 13 14 15 16 17 18 19 20 21 22 23" at bounding box center [654, 393] width 18 height 16
type input "12:00"
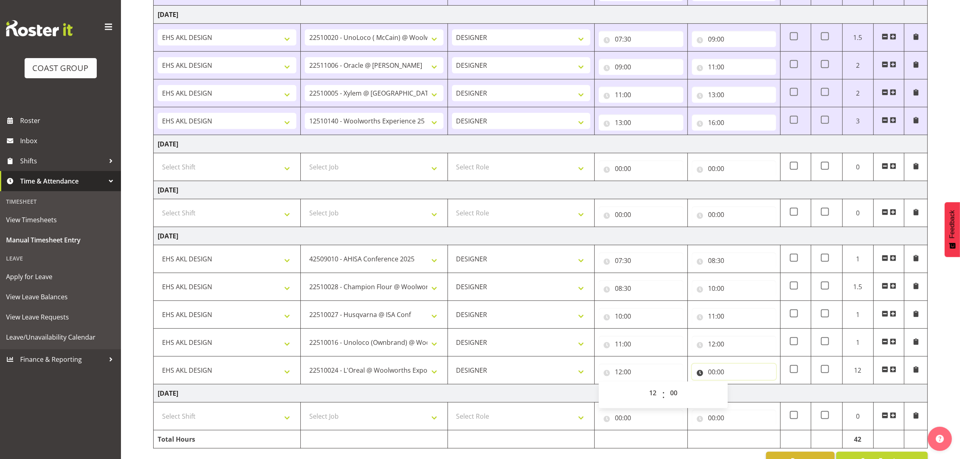
click at [717, 376] on input "00:00" at bounding box center [734, 372] width 84 height 16
drag, startPoint x: 743, startPoint y: 397, endPoint x: 745, endPoint y: 388, distance: 9.4
click at [743, 395] on select "00 01 02 03 04 05 06 07 08 09 10 11 12 13 14 15 16 17 18 19 20 21 22 23" at bounding box center [747, 393] width 18 height 16
select select "13"
click at [738, 388] on select "00 01 02 03 04 05 06 07 08 09 10 11 12 13 14 15 16 17 18 19 20 21 22 23" at bounding box center [747, 393] width 18 height 16
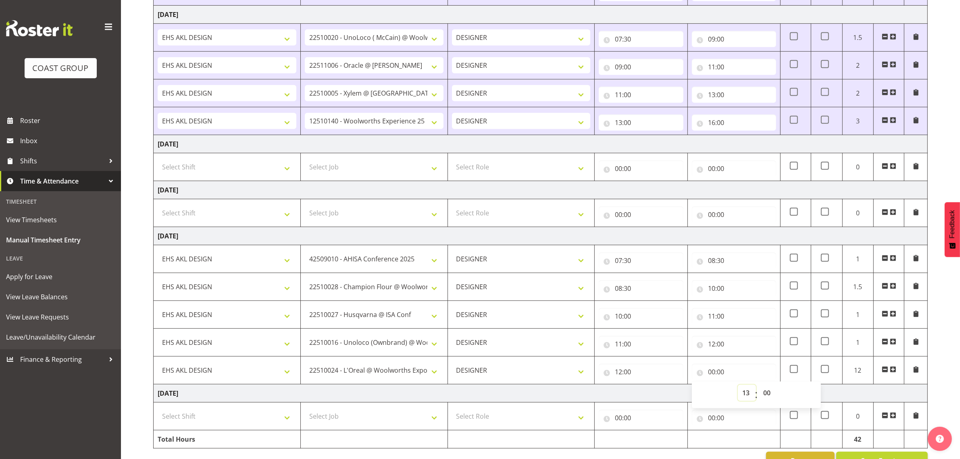
type input "13:00"
click at [890, 371] on span at bounding box center [893, 369] width 6 height 6
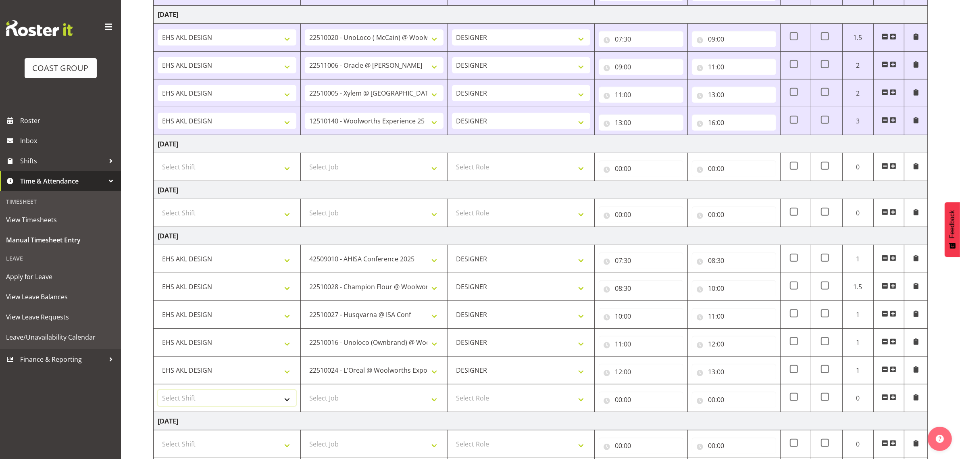
click at [233, 403] on select "Select Shift D+B @ [PERSON_NAME] D+B Build D+B Build NZACA D+B Build Tech Day […" at bounding box center [227, 398] width 139 height 16
select select "1321"
click at [158, 394] on select "Select Shift D+B @ [PERSON_NAME] D+B Build D+B Build NZACA D+B Build Tech Day […" at bounding box center [227, 398] width 139 height 16
click at [377, 406] on select "Select Job 1 Carlton Events 1 [PERSON_NAME][GEOGRAPHIC_DATA] 1 [PERSON_NAME][GE…" at bounding box center [374, 398] width 139 height 16
select select "10237"
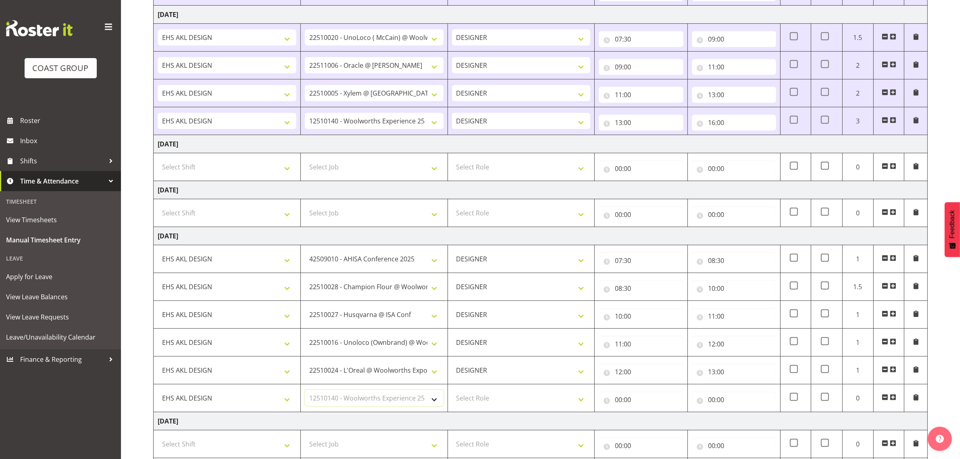
click at [305, 394] on select "Select Job 1 Carlton Events 1 [PERSON_NAME][GEOGRAPHIC_DATA] 1 [PERSON_NAME][GE…" at bounding box center [374, 398] width 139 height 16
click at [483, 396] on select "Select Role DESIGNER Designer" at bounding box center [521, 398] width 139 height 16
select select "215"
click at [452, 394] on select "Select Role DESIGNER Designer" at bounding box center [521, 398] width 139 height 16
click at [629, 401] on input "00:00" at bounding box center [641, 400] width 84 height 16
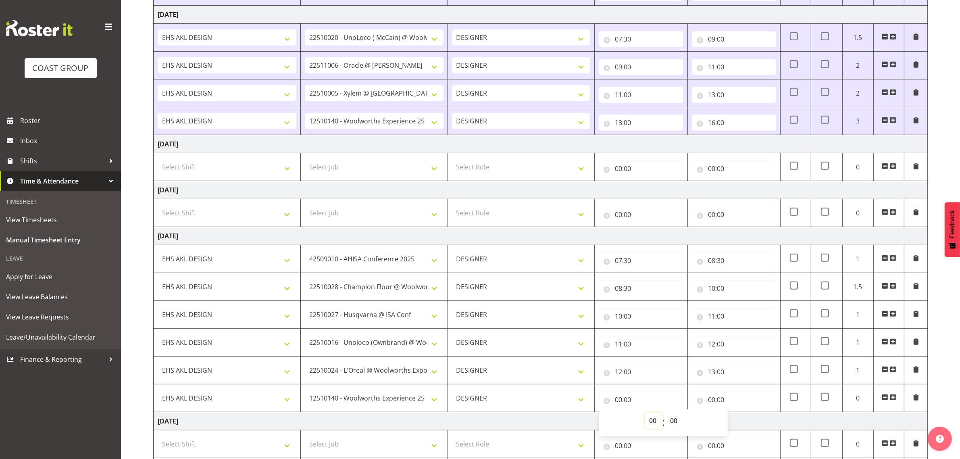
click at [652, 421] on select "00 01 02 03 04 05 06 07 08 09 10 11 12 13 14 15 16 17 18 19 20 21 22 23" at bounding box center [654, 421] width 18 height 16
select select "13"
click at [645, 416] on select "00 01 02 03 04 05 06 07 08 09 10 11 12 13 14 15 16 17 18 19 20 21 22 23" at bounding box center [654, 421] width 18 height 16
type input "13:00"
click at [725, 400] on input "00:00" at bounding box center [734, 400] width 84 height 16
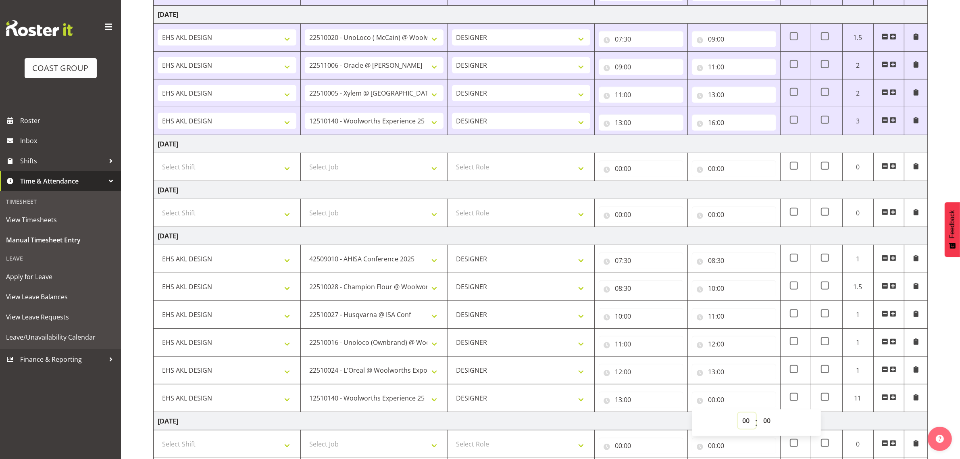
click at [750, 422] on select "00 01 02 03 04 05 06 07 08 09 10 11 12 13 14 15 16 17 18 19 20 21 22 23" at bounding box center [747, 421] width 18 height 16
select select "14"
click at [738, 416] on select "00 01 02 03 04 05 06 07 08 09 10 11 12 13 14 15 16 17 18 19 20 21 22 23" at bounding box center [747, 421] width 18 height 16
type input "14:00"
drag, startPoint x: 767, startPoint y: 422, endPoint x: 768, endPoint y: 417, distance: 4.9
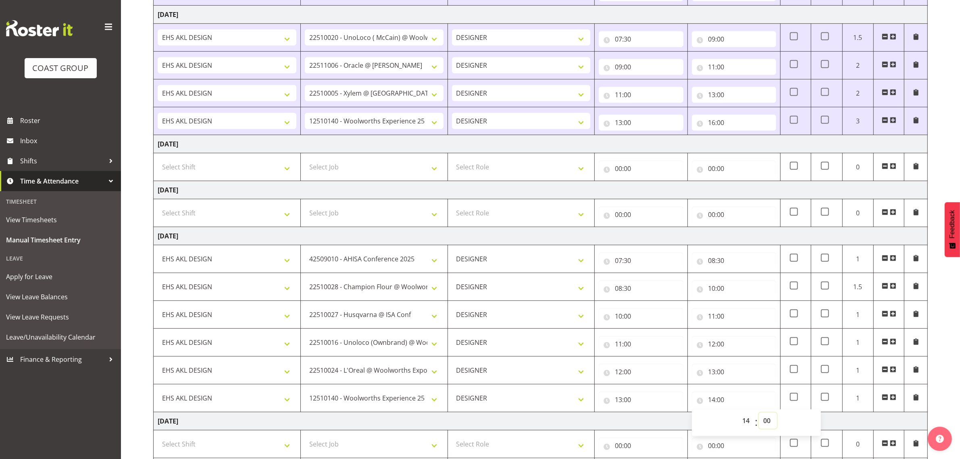
click at [767, 422] on select "00 01 02 03 04 05 06 07 08 09 10 11 12 13 14 15 16 17 18 19 20 21 22 23 24 25 2…" at bounding box center [768, 421] width 18 height 16
select select "30"
click at [759, 416] on select "00 01 02 03 04 05 06 07 08 09 10 11 12 13 14 15 16 17 18 19 20 21 22 23 24 25 2…" at bounding box center [768, 421] width 18 height 16
type input "14:30"
click at [892, 399] on span at bounding box center [893, 397] width 6 height 6
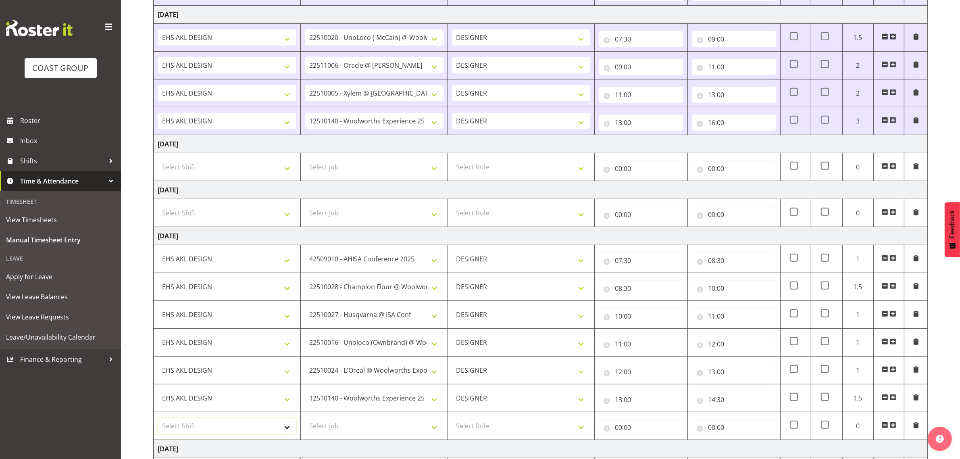
click at [188, 426] on select "Select Shift D+B @ [PERSON_NAME] D+B Build D+B Build NZACA D+B Build Tech Day […" at bounding box center [227, 426] width 139 height 16
select select "1321"
click at [158, 421] on select "Select Shift D+B @ [PERSON_NAME] D+B Build D+B Build NZACA D+B Build Tech Day […" at bounding box center [227, 426] width 139 height 16
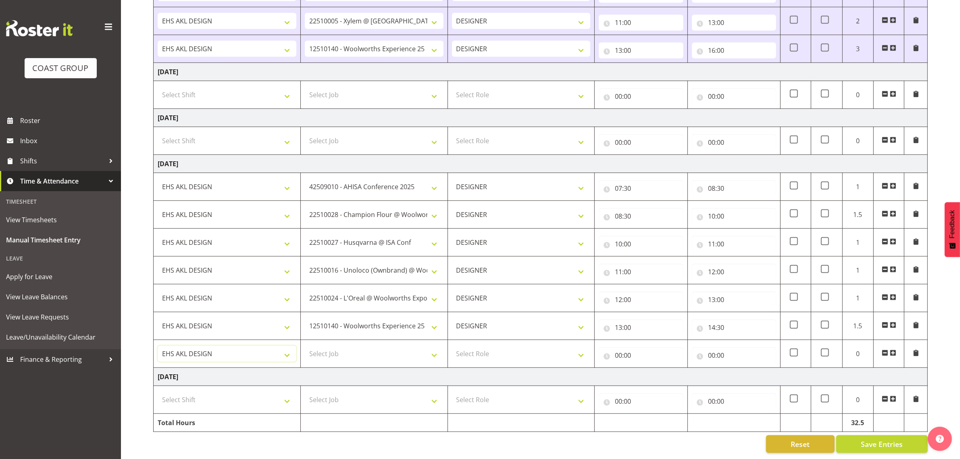
scroll to position [578, 0]
click at [369, 346] on select "Select Job 1 Carlton Events 1 [PERSON_NAME][GEOGRAPHIC_DATA] 1 [PERSON_NAME][GE…" at bounding box center [374, 354] width 139 height 16
select select "9028"
click at [305, 346] on select "Select Job 1 Carlton Events 1 [PERSON_NAME][GEOGRAPHIC_DATA] 1 [PERSON_NAME][GE…" at bounding box center [374, 354] width 139 height 16
click at [476, 350] on select "Select Role DESIGNER Designer" at bounding box center [521, 354] width 139 height 16
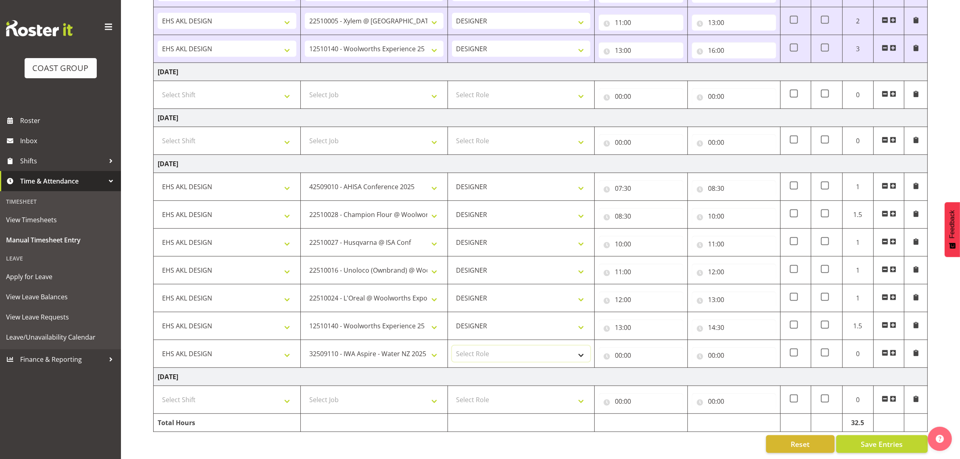
select select "215"
click at [452, 346] on select "Select Role DESIGNER Designer" at bounding box center [521, 354] width 139 height 16
click at [624, 347] on input "00:00" at bounding box center [641, 355] width 84 height 16
click at [652, 368] on select "00 01 02 03 04 05 06 07 08 09 10 11 12 13 14 15 16 17 18 19 20 21 22 23" at bounding box center [654, 376] width 18 height 16
select select "14"
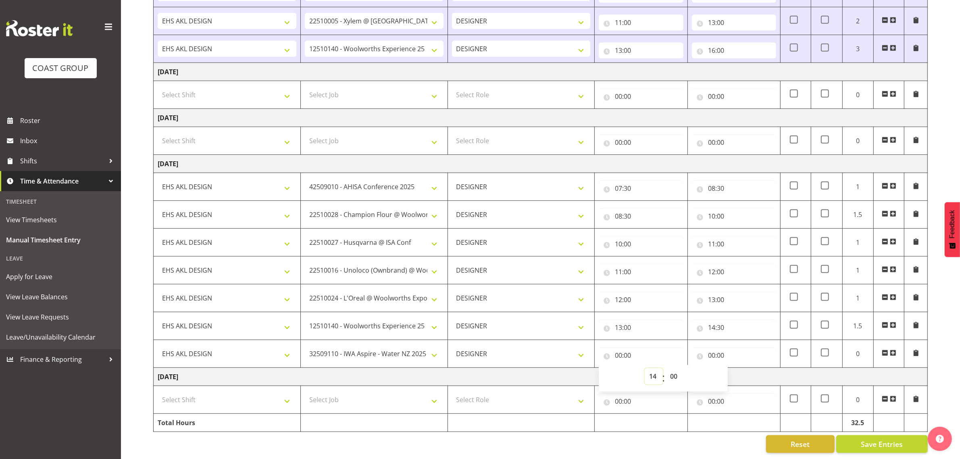
click at [645, 368] on select "00 01 02 03 04 05 06 07 08 09 10 11 12 13 14 15 16 17 18 19 20 21 22 23" at bounding box center [654, 376] width 18 height 16
type input "14:00"
drag, startPoint x: 669, startPoint y: 367, endPoint x: 672, endPoint y: 363, distance: 4.5
click at [669, 368] on select "00 01 02 03 04 05 06 07 08 09 10 11 12 13 14 15 16 17 18 19 20 21 22 23 24 25 2…" at bounding box center [675, 376] width 18 height 16
select select "30"
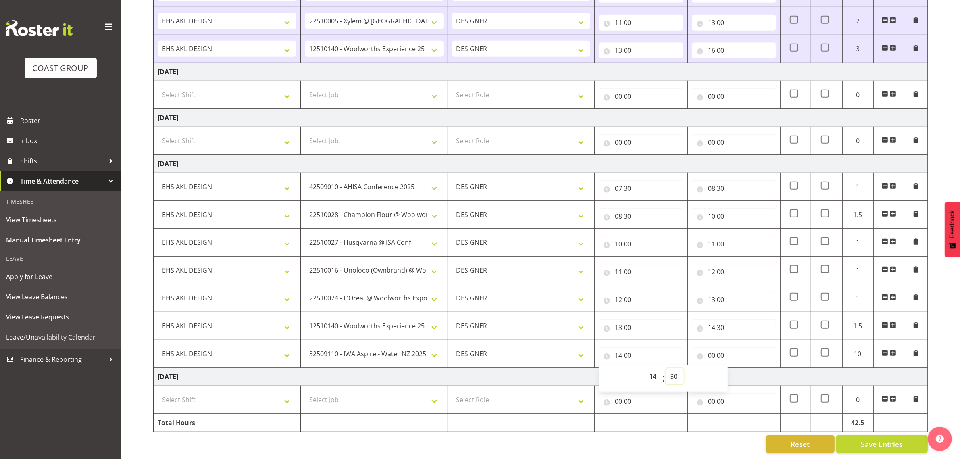
click at [666, 368] on select "00 01 02 03 04 05 06 07 08 09 10 11 12 13 14 15 16 17 18 19 20 21 22 23 24 25 2…" at bounding box center [675, 376] width 18 height 16
type input "14:30"
click at [720, 347] on input "00:00" at bounding box center [734, 355] width 84 height 16
drag, startPoint x: 748, startPoint y: 368, endPoint x: 747, endPoint y: 363, distance: 4.7
click at [747, 368] on select "00 01 02 03 04 05 06 07 08 09 10 11 12 13 14 15 16 17 18 19 20 21 22 23" at bounding box center [747, 376] width 18 height 16
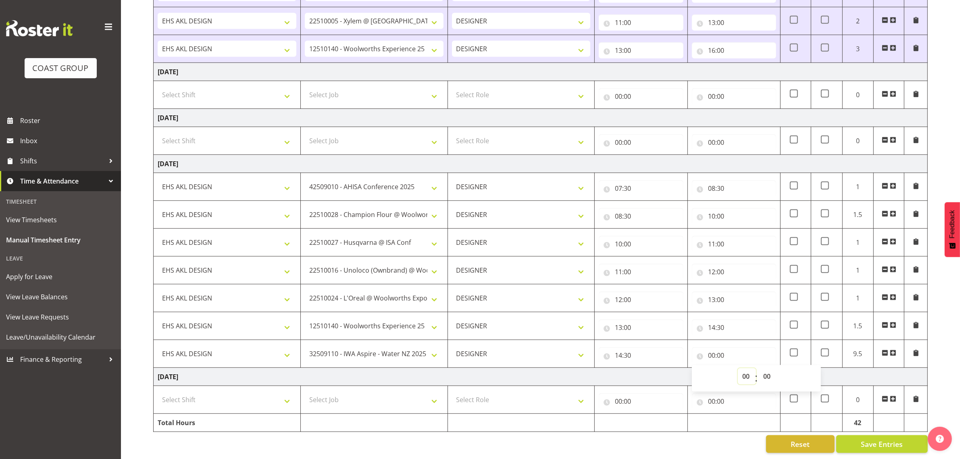
select select "16"
click at [738, 368] on select "00 01 02 03 04 05 06 07 08 09 10 11 12 13 14 15 16 17 18 19 20 21 22 23" at bounding box center [747, 376] width 18 height 16
type input "16:00"
click at [891, 435] on button "Save Entries" at bounding box center [882, 444] width 92 height 18
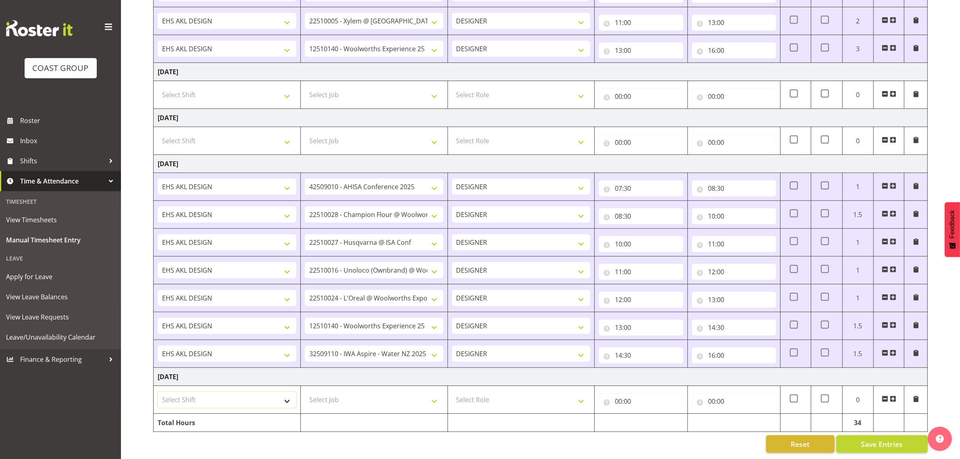
click at [217, 398] on select "Select Shift D+B @ [PERSON_NAME] D+B Build D+B Build NZACA D+B Build Tech Day […" at bounding box center [227, 400] width 139 height 16
select select "1321"
click at [158, 392] on select "Select Shift D+B @ [PERSON_NAME] D+B Build D+B Build NZACA D+B Build Tech Day […" at bounding box center [227, 400] width 139 height 16
click at [356, 394] on select "Select Job 1 Carlton Events 1 [PERSON_NAME][GEOGRAPHIC_DATA] 1 [PERSON_NAME][GE…" at bounding box center [374, 400] width 139 height 16
select select "10479"
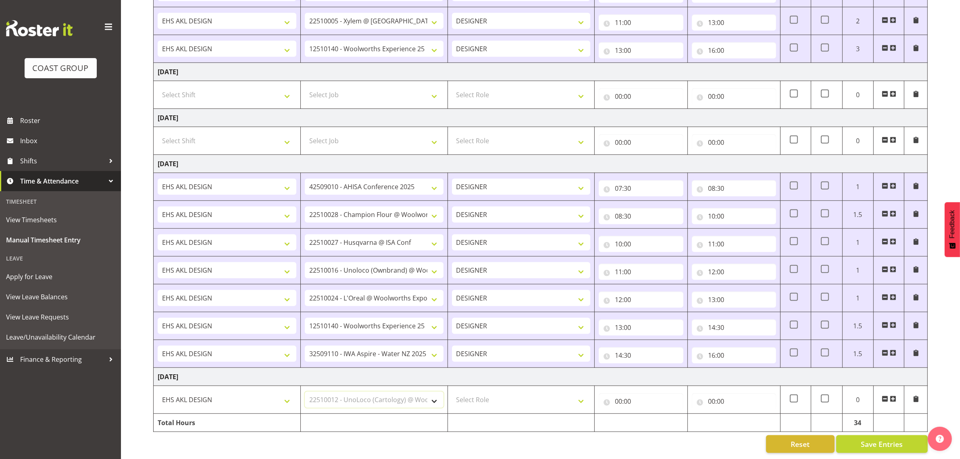
click at [305, 392] on select "Select Job 1 Carlton Events 1 [PERSON_NAME][GEOGRAPHIC_DATA] 1 [PERSON_NAME][GE…" at bounding box center [374, 400] width 139 height 16
click at [476, 395] on select "Select Role DESIGNER Designer" at bounding box center [521, 400] width 139 height 16
select select "215"
click at [452, 392] on select "Select Role DESIGNER Designer" at bounding box center [521, 400] width 139 height 16
click at [624, 394] on input "00:00" at bounding box center [641, 401] width 84 height 16
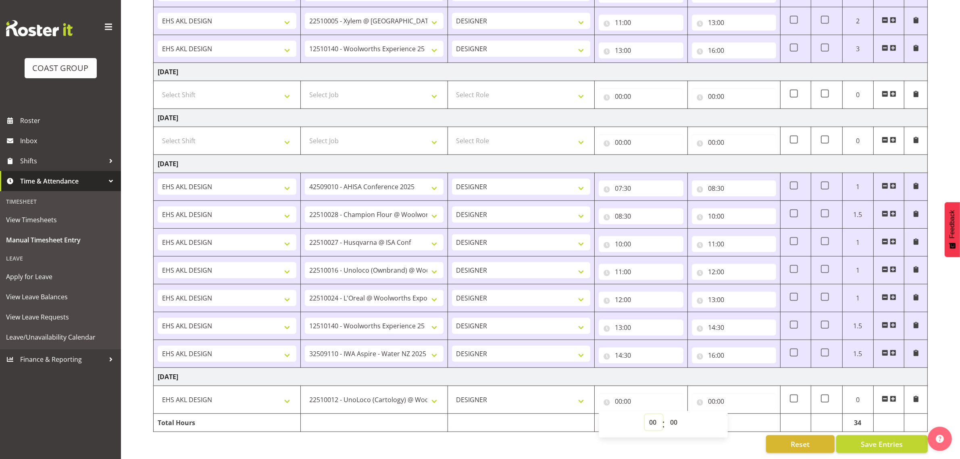
click at [657, 414] on select "00 01 02 03 04 05 06 07 08 09 10 11 12 13 14 15 16 17 18 19 20 21 22 23" at bounding box center [654, 422] width 18 height 16
select select "7"
click at [645, 414] on select "00 01 02 03 04 05 06 07 08 09 10 11 12 13 14 15 16 17 18 19 20 21 22 23" at bounding box center [654, 422] width 18 height 16
type input "07:00"
click at [675, 414] on select "00 01 02 03 04 05 06 07 08 09 10 11 12 13 14 15 16 17 18 19 20 21 22 23 24 25 2…" at bounding box center [675, 422] width 18 height 16
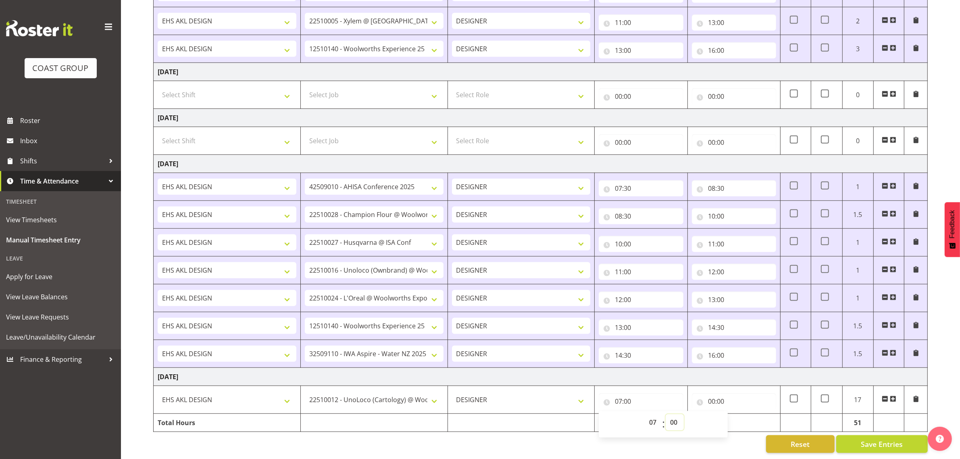
select select "30"
click at [666, 414] on select "00 01 02 03 04 05 06 07 08 09 10 11 12 13 14 15 16 17 18 19 20 21 22 23 24 25 2…" at bounding box center [675, 422] width 18 height 16
type input "07:30"
click at [718, 393] on input "00:00" at bounding box center [734, 401] width 84 height 16
click at [746, 414] on select "00 01 02 03 04 05 06 07 08 09 10 11 12 13 14 15 16 17 18 19 20 21 22 23" at bounding box center [747, 422] width 18 height 16
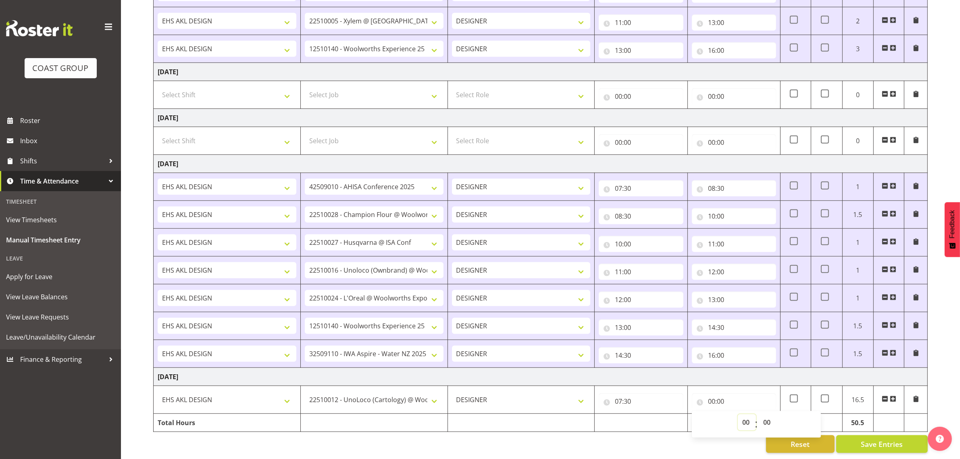
select select "9"
click at [738, 414] on select "00 01 02 03 04 05 06 07 08 09 10 11 12 13 14 15 16 17 18 19 20 21 22 23" at bounding box center [747, 422] width 18 height 16
type input "09:00"
click at [892, 396] on span at bounding box center [893, 399] width 6 height 6
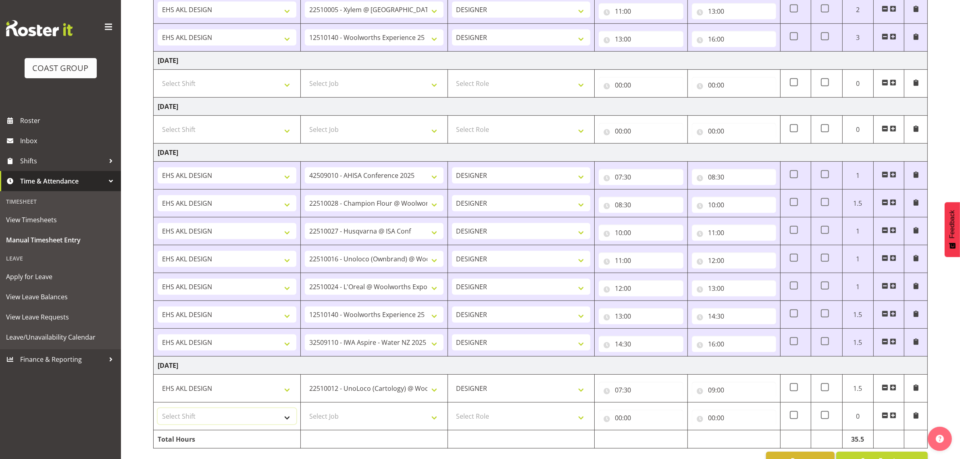
click at [251, 424] on select "Select Shift D+B @ [PERSON_NAME] D+B Build D+B Build NZACA D+B Build Tech Day […" at bounding box center [227, 416] width 139 height 16
select select "1321"
click at [158, 412] on select "Select Shift D+B @ [PERSON_NAME] D+B Build D+B Build NZACA D+B Build Tech Day […" at bounding box center [227, 416] width 139 height 16
click at [366, 424] on select "Select Job 1 Carlton Events 1 [PERSON_NAME][GEOGRAPHIC_DATA] 1 [PERSON_NAME][GE…" at bounding box center [374, 416] width 139 height 16
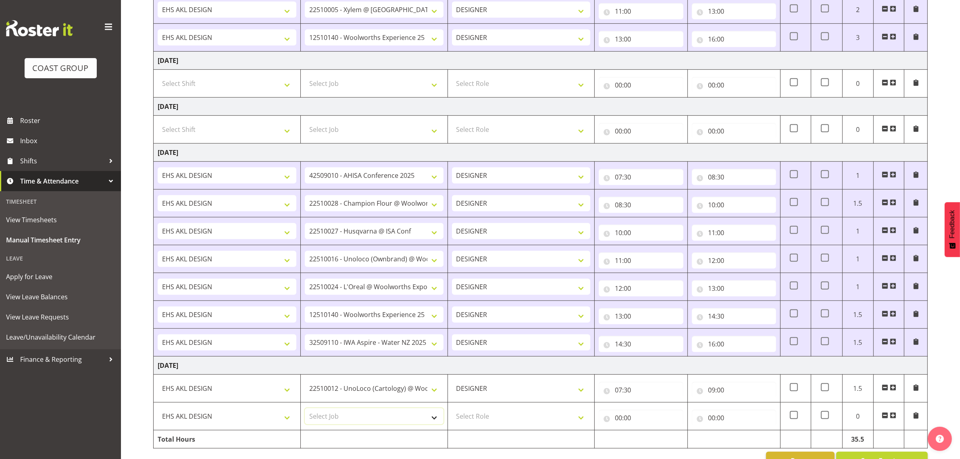
click at [366, 424] on select "Select Job 1 Carlton Events 1 [PERSON_NAME][GEOGRAPHIC_DATA] 1 [PERSON_NAME][GE…" at bounding box center [374, 416] width 139 height 16
select select "10571"
click at [305, 412] on select "Select Job 1 Carlton Events 1 [PERSON_NAME][GEOGRAPHIC_DATA] 1 [PERSON_NAME][GE…" at bounding box center [374, 416] width 139 height 16
click at [493, 422] on select "Select Role DESIGNER Designer" at bounding box center [521, 416] width 139 height 16
select select "215"
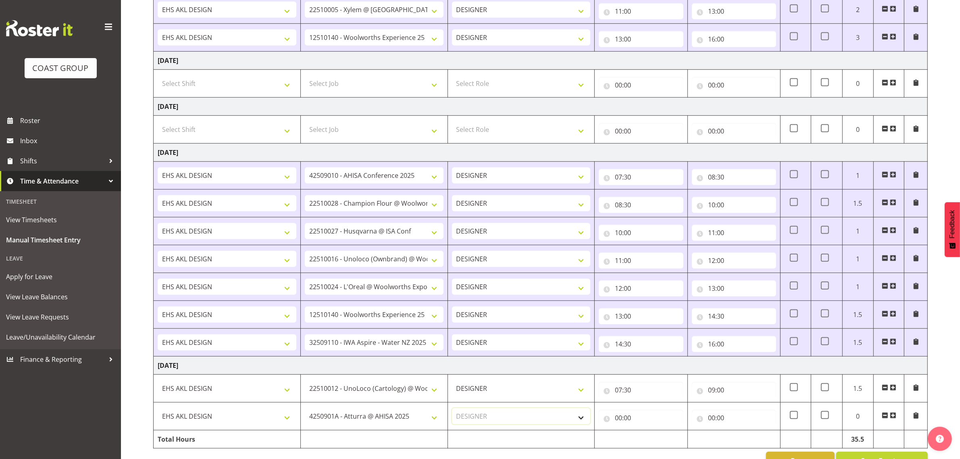
click at [452, 412] on select "Select Role DESIGNER Designer" at bounding box center [521, 416] width 139 height 16
click at [626, 421] on input "00:00" at bounding box center [641, 418] width 84 height 16
click at [649, 440] on select "00 01 02 03 04 05 06 07 08 09 10 11 12 13 14 15 16 17 18 19 20 21 22 23" at bounding box center [654, 439] width 18 height 16
select select "9"
click at [645, 434] on select "00 01 02 03 04 05 06 07 08 09 10 11 12 13 14 15 16 17 18 19 20 21 22 23" at bounding box center [654, 439] width 18 height 16
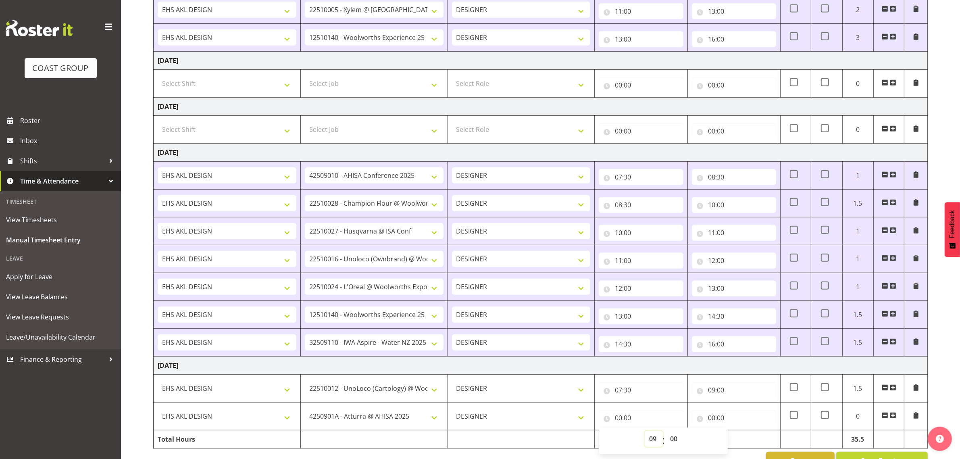
type input "09:00"
click at [713, 421] on input "00:00" at bounding box center [734, 418] width 84 height 16
click at [747, 447] on select "00 01 02 03 04 05 06 07 08 09 10 11 12 13 14 15 16 17 18 19 20 21 22 23" at bounding box center [747, 439] width 18 height 16
select select "10"
click at [738, 434] on select "00 01 02 03 04 05 06 07 08 09 10 11 12 13 14 15 16 17 18 19 20 21 22 23" at bounding box center [747, 439] width 18 height 16
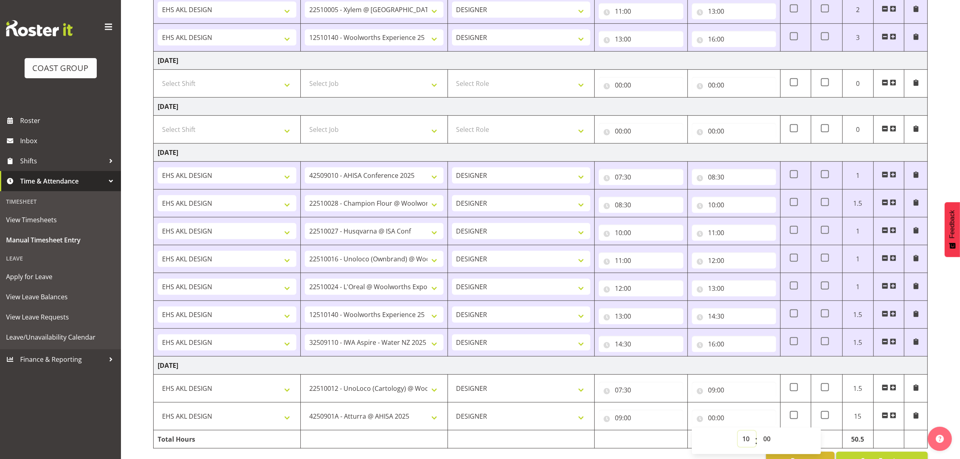
type input "10:00"
click at [893, 419] on span at bounding box center [893, 415] width 6 height 6
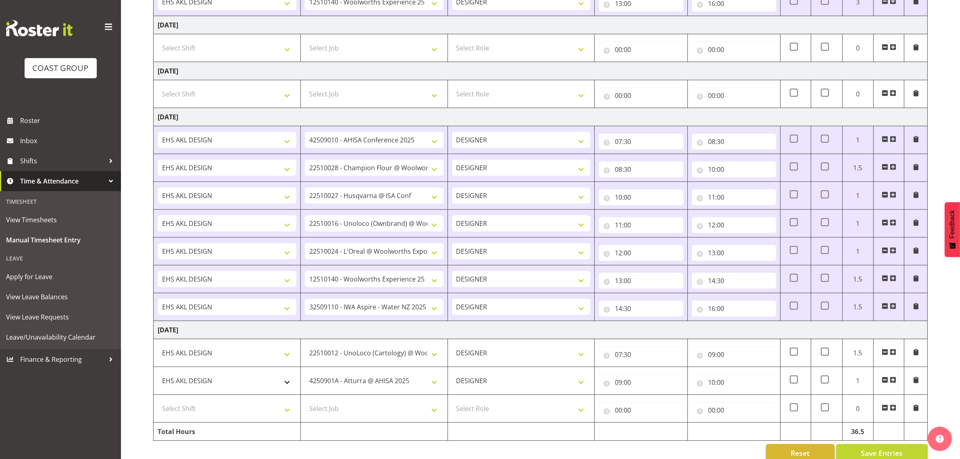
scroll to position [634, 0]
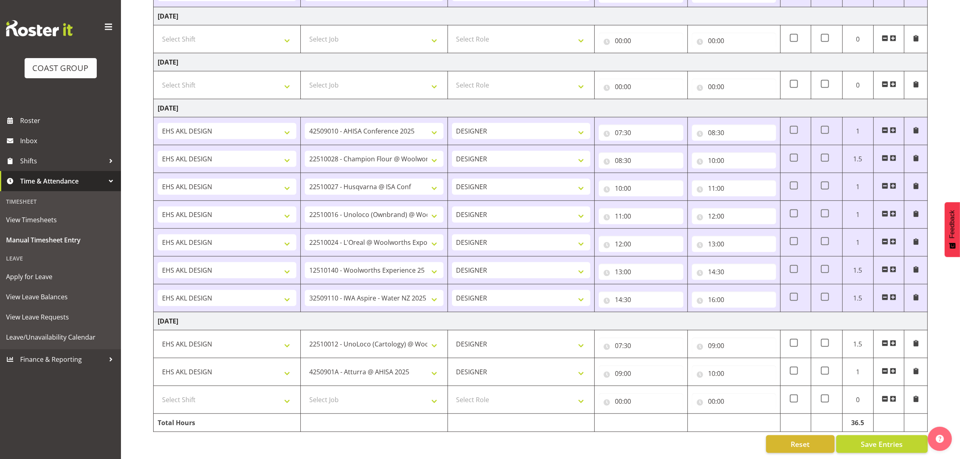
click at [238, 386] on td "Select Shift D+B @ [PERSON_NAME] D+B Build D+B Build NZACA D+B Build Tech Day […" at bounding box center [227, 400] width 147 height 28
click at [244, 397] on select "Select Shift D+B @ [PERSON_NAME] D+B Build D+B Build NZACA D+B Build Tech Day […" at bounding box center [227, 400] width 139 height 16
select select "1321"
click at [158, 392] on select "Select Shift D+B @ [PERSON_NAME] D+B Build D+B Build NZACA D+B Build Tech Day […" at bounding box center [227, 400] width 139 height 16
click at [369, 394] on select "Select Job 1 Carlton Events 1 [PERSON_NAME][GEOGRAPHIC_DATA] 1 [PERSON_NAME][GE…" at bounding box center [374, 400] width 139 height 16
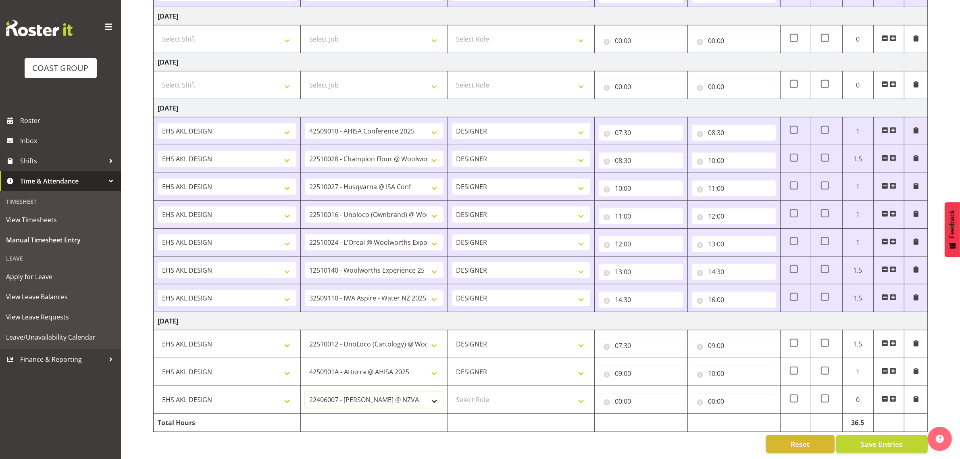
select select "10620"
click at [540, 396] on select "Select Role DESIGNER Designer" at bounding box center [521, 400] width 139 height 16
select select "215"
click at [452, 392] on select "Select Role DESIGNER Designer" at bounding box center [521, 400] width 139 height 16
click at [628, 393] on input "00:00" at bounding box center [641, 401] width 84 height 16
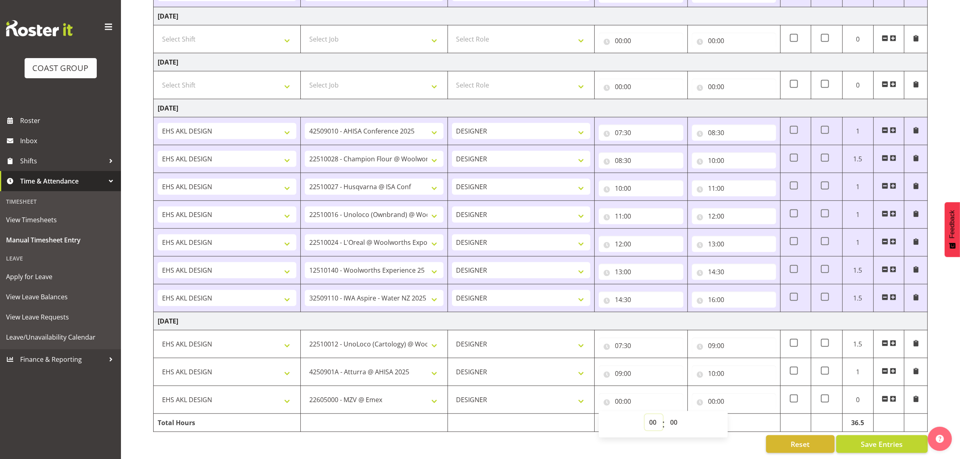
click at [654, 414] on select "00 01 02 03 04 05 06 07 08 09 10 11 12 13 14 15 16 17 18 19 20 21 22 23" at bounding box center [654, 422] width 18 height 16
select select "10"
click at [645, 414] on select "00 01 02 03 04 05 06 07 08 09 10 11 12 13 14 15 16 17 18 19 20 21 22 23" at bounding box center [654, 422] width 18 height 16
type input "10:00"
click at [722, 396] on input "00:00" at bounding box center [734, 401] width 84 height 16
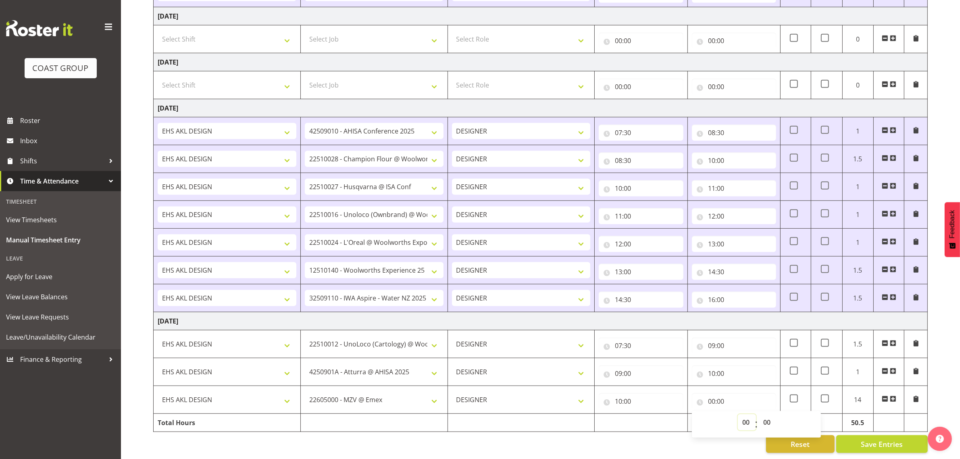
click at [744, 414] on select "00 01 02 03 04 05 06 07 08 09 10 11 12 13 14 15 16 17 18 19 20 21 22 23" at bounding box center [747, 422] width 18 height 16
select select "11"
click at [738, 414] on select "00 01 02 03 04 05 06 07 08 09 10 11 12 13 14 15 16 17 18 19 20 21 22 23" at bounding box center [747, 422] width 18 height 16
type input "11:00"
click at [891, 396] on span at bounding box center [893, 399] width 6 height 6
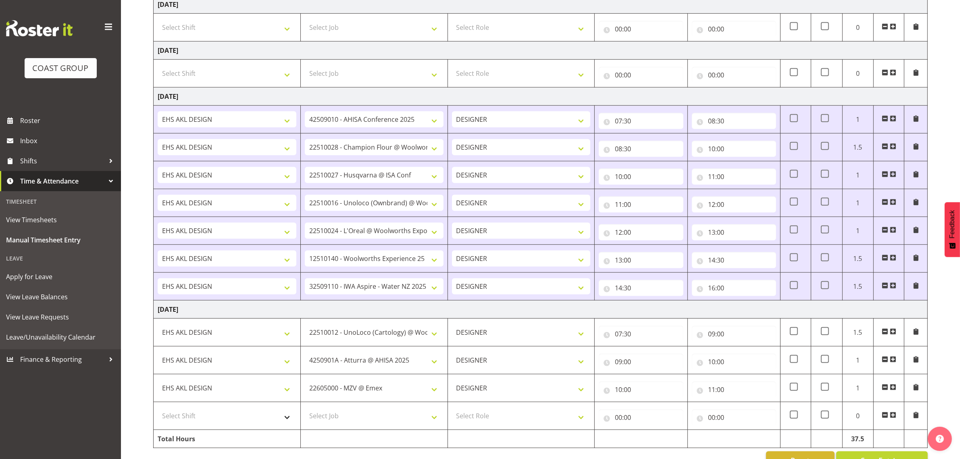
drag, startPoint x: 229, startPoint y: 429, endPoint x: 233, endPoint y: 423, distance: 6.6
click at [229, 429] on td "Select Shift D+B @ [PERSON_NAME] D+B Build D+B Build NZACA D+B Build Tech Day […" at bounding box center [227, 416] width 147 height 28
click at [233, 423] on select "Select Shift D+B @ [PERSON_NAME] D+B Build D+B Build NZACA D+B Build Tech Day […" at bounding box center [227, 416] width 139 height 16
select select "1321"
click at [158, 412] on select "Select Shift D+B @ [PERSON_NAME] D+B Build D+B Build NZACA D+B Build Tech Day […" at bounding box center [227, 416] width 139 height 16
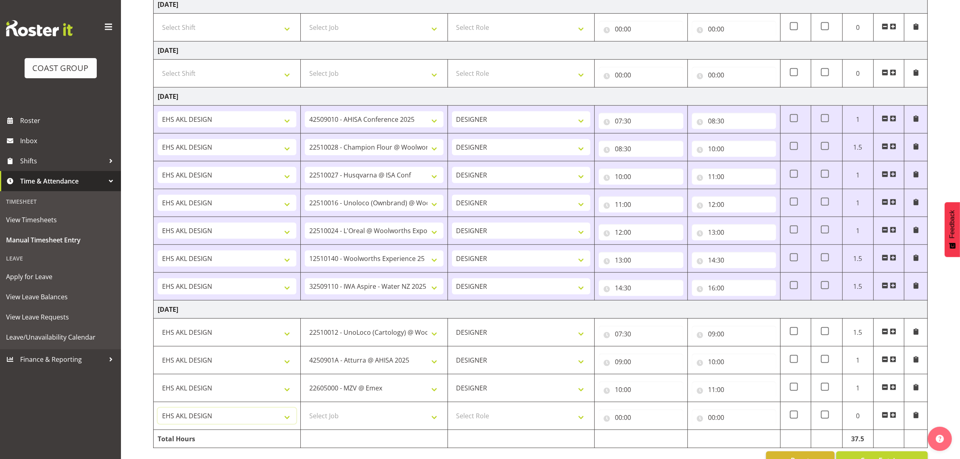
scroll to position [662, 0]
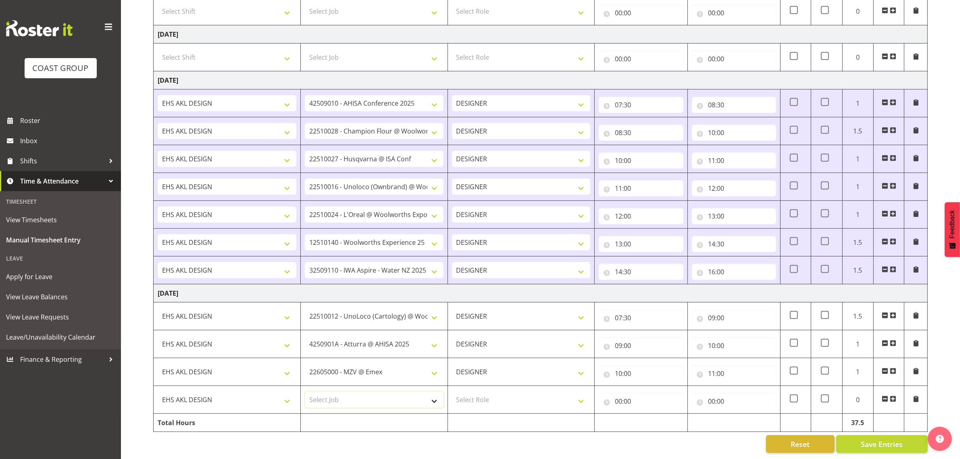
click at [353, 392] on select "Select Job 1 Carlton Events 1 [PERSON_NAME][GEOGRAPHIC_DATA] 1 [PERSON_NAME][GE…" at bounding box center [374, 400] width 139 height 16
select select "10619"
click at [481, 392] on select "Select Role DESIGNER Designer" at bounding box center [521, 400] width 139 height 16
select select "215"
click at [452, 392] on select "Select Role DESIGNER Designer" at bounding box center [521, 400] width 139 height 16
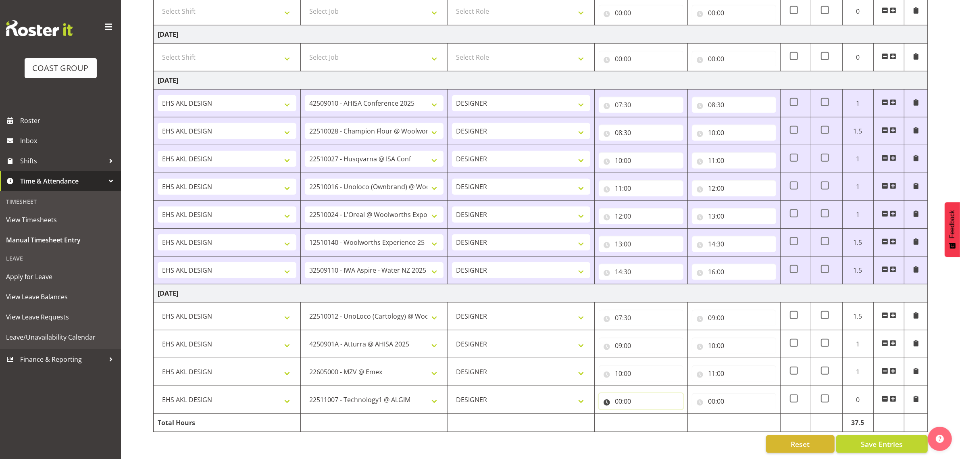
click at [628, 393] on input "00:00" at bounding box center [641, 401] width 84 height 16
click at [657, 417] on select "00 01 02 03 04 05 06 07 08 09 10 11 12 13 14 15 16 17 18 19 20 21 22 23" at bounding box center [654, 422] width 18 height 16
select select "11"
click at [645, 414] on select "00 01 02 03 04 05 06 07 08 09 10 11 12 13 14 15 16 17 18 19 20 21 22 23" at bounding box center [654, 422] width 18 height 16
type input "11:00"
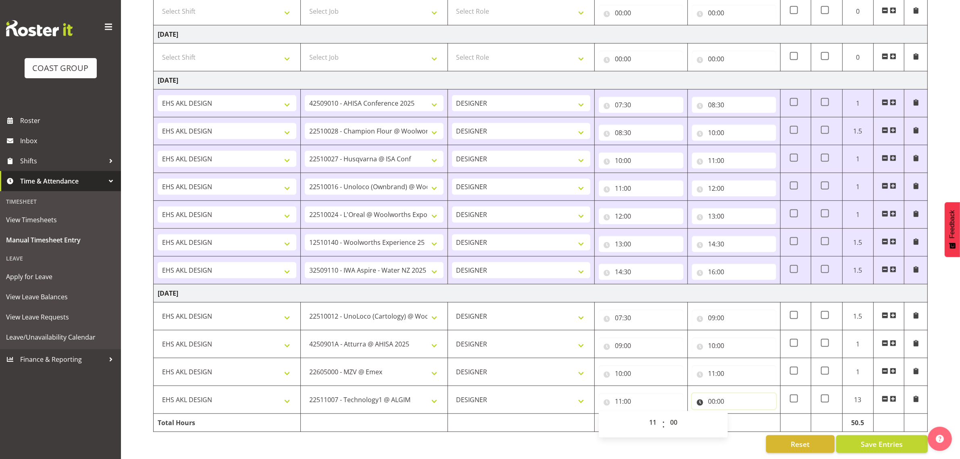
click at [717, 393] on input "00:00" at bounding box center [734, 401] width 84 height 16
click at [746, 414] on select "00 01 02 03 04 05 06 07 08 09 10 11 12 13 14 15 16 17 18 19 20 21 22 23" at bounding box center [747, 422] width 18 height 16
select select "12"
click at [738, 414] on select "00 01 02 03 04 05 06 07 08 09 10 11 12 13 14 15 16 17 18 19 20 21 22 23" at bounding box center [747, 422] width 18 height 16
type input "12:00"
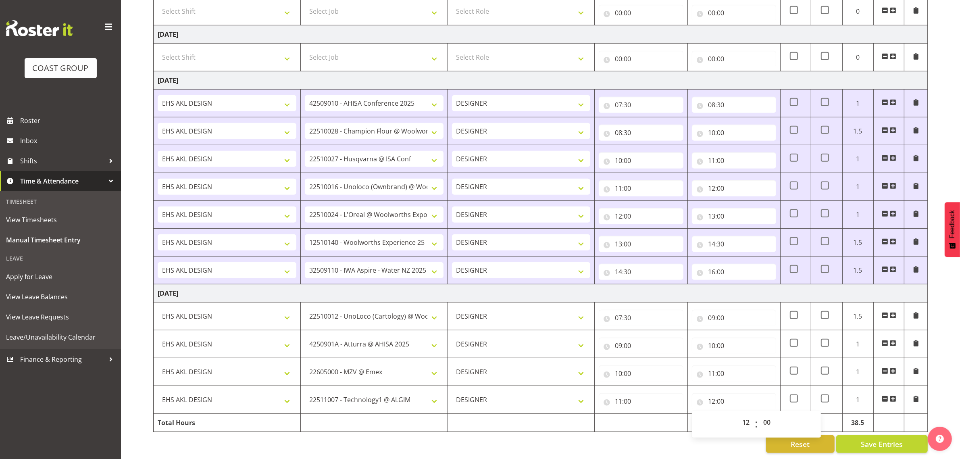
click at [891, 396] on span at bounding box center [893, 399] width 6 height 6
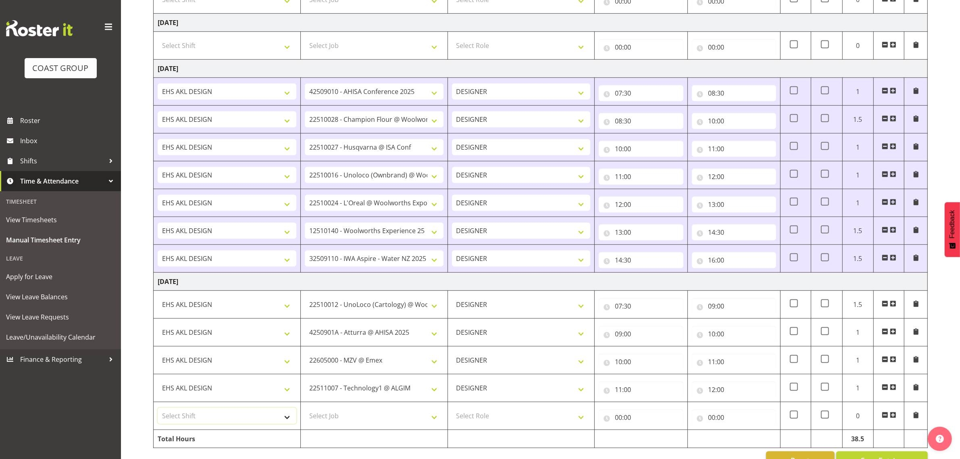
click at [242, 418] on select "Select Shift D+B @ [PERSON_NAME] D+B Build D+B Build NZACA D+B Build Tech Day […" at bounding box center [227, 416] width 139 height 16
select select "1321"
click at [158, 412] on select "Select Shift D+B @ [PERSON_NAME] D+B Build D+B Build NZACA D+B Build Tech Day […" at bounding box center [227, 416] width 139 height 16
click at [344, 422] on select "Select Job 1 Carlton Events 1 [PERSON_NAME][GEOGRAPHIC_DATA] 1 [PERSON_NAME][GE…" at bounding box center [374, 416] width 139 height 16
select select "10628"
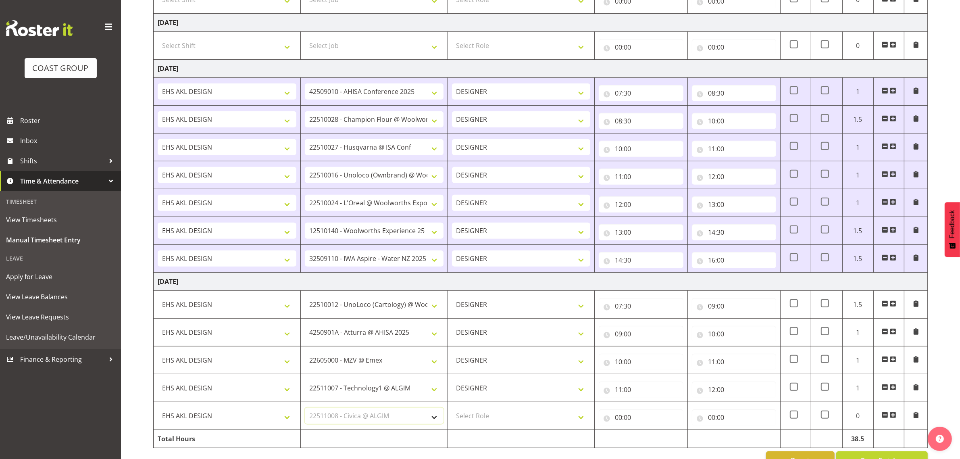
click at [305, 412] on select "Select Job 1 Carlton Events 1 [PERSON_NAME][GEOGRAPHIC_DATA] 1 [PERSON_NAME][GE…" at bounding box center [374, 416] width 139 height 16
click at [485, 418] on select "Select Role DESIGNER Designer" at bounding box center [521, 416] width 139 height 16
select select "215"
click at [452, 412] on select "Select Role DESIGNER Designer" at bounding box center [521, 416] width 139 height 16
click at [626, 423] on input "00:00" at bounding box center [641, 417] width 84 height 16
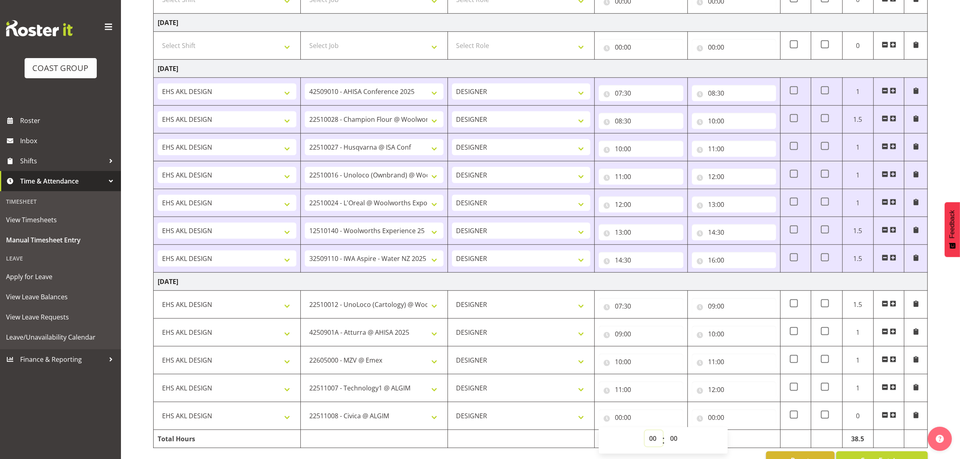
drag, startPoint x: 653, startPoint y: 440, endPoint x: 656, endPoint y: 435, distance: 6.1
click at [653, 440] on select "00 01 02 03 04 05 06 07 08 09 10 11 12 13 14 15 16 17 18 19 20 21 22 23" at bounding box center [654, 438] width 18 height 16
select select "12"
click at [645, 434] on select "00 01 02 03 04 05 06 07 08 09 10 11 12 13 14 15 16 17 18 19 20 21 22 23" at bounding box center [654, 438] width 18 height 16
type input "12:00"
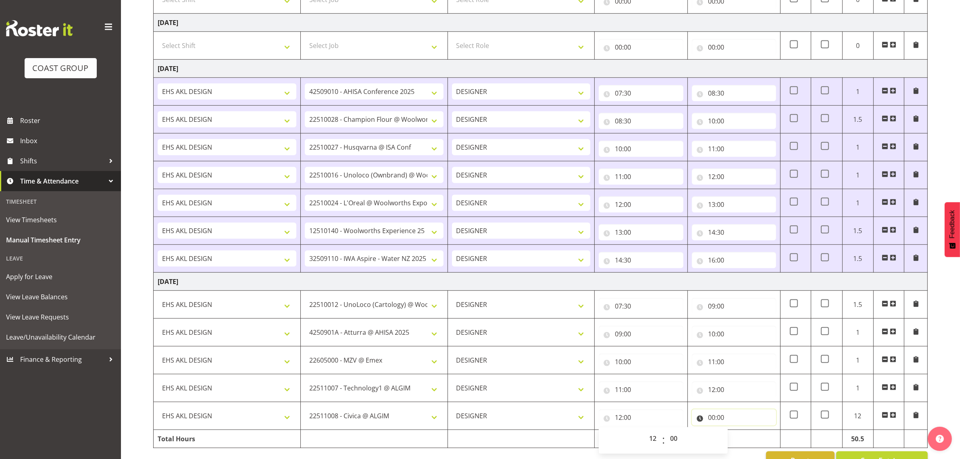
click at [726, 419] on input "00:00" at bounding box center [734, 417] width 84 height 16
click at [743, 441] on select "00 01 02 03 04 05 06 07 08 09 10 11 12 13 14 15 16 17 18 19 20 21 22 23" at bounding box center [747, 438] width 18 height 16
select select "13"
click at [738, 434] on select "00 01 02 03 04 05 06 07 08 09 10 11 12 13 14 15 16 17 18 19 20 21 22 23" at bounding box center [747, 438] width 18 height 16
type input "13:00"
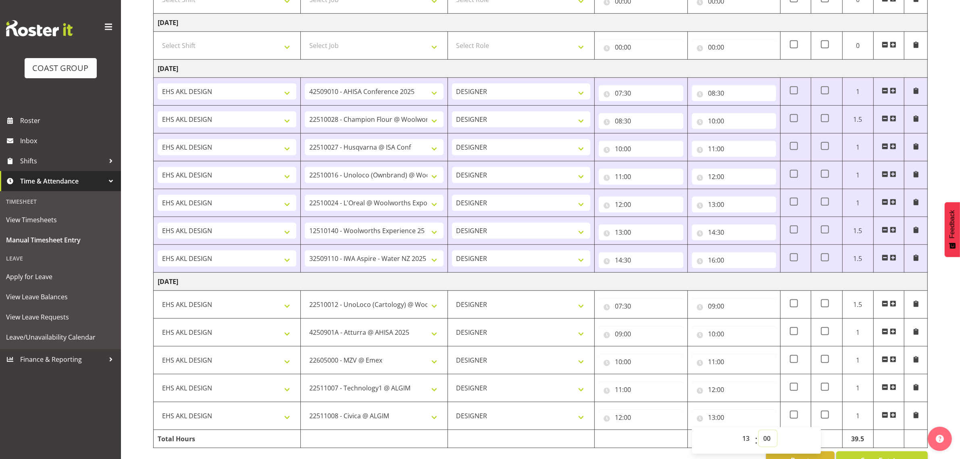
drag, startPoint x: 764, startPoint y: 445, endPoint x: 767, endPoint y: 434, distance: 10.9
click at [765, 445] on select "00 01 02 03 04 05 06 07 08 09 10 11 12 13 14 15 16 17 18 19 20 21 22 23 24 25 2…" at bounding box center [768, 438] width 18 height 16
select select "30"
click at [759, 434] on select "00 01 02 03 04 05 06 07 08 09 10 11 12 13 14 15 16 17 18 19 20 21 22 23 24 25 2…" at bounding box center [768, 438] width 18 height 16
type input "13:30"
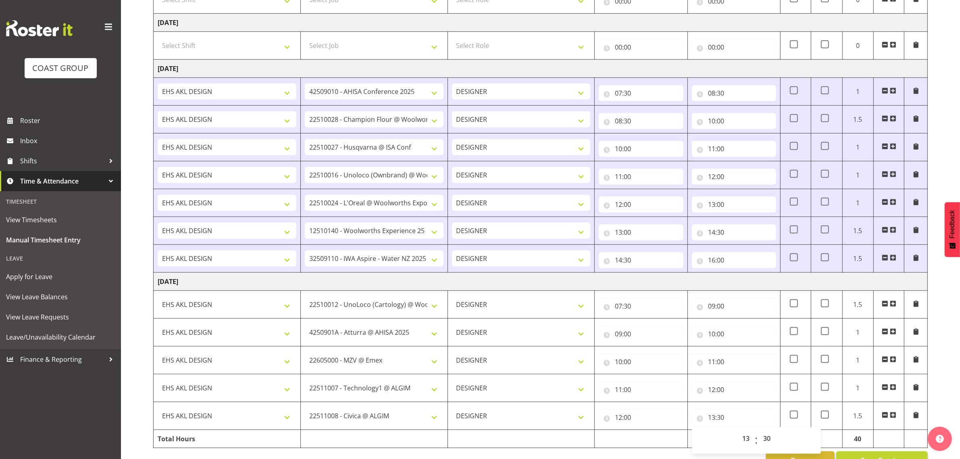
click at [891, 418] on span at bounding box center [893, 415] width 6 height 6
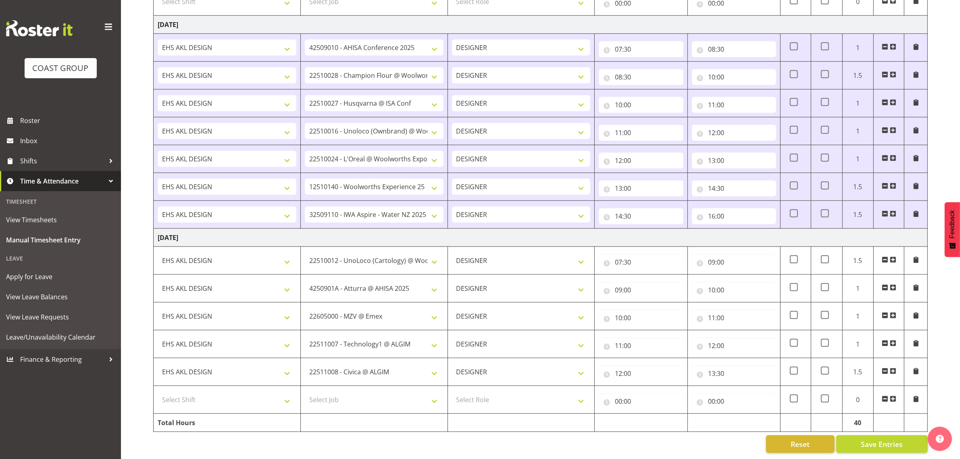
scroll to position [718, 0]
click at [256, 394] on select "Select Shift D+B @ [PERSON_NAME] D+B Build D+B Build NZACA D+B Build Tech Day […" at bounding box center [227, 400] width 139 height 16
select select "1321"
click at [158, 392] on select "Select Shift D+B @ [PERSON_NAME] D+B Build D+B Build NZACA D+B Build Tech Day […" at bounding box center [227, 400] width 139 height 16
click at [388, 395] on select "Select Job 1 Carlton Events 1 [PERSON_NAME][GEOGRAPHIC_DATA] 1 [PERSON_NAME][GE…" at bounding box center [374, 400] width 139 height 16
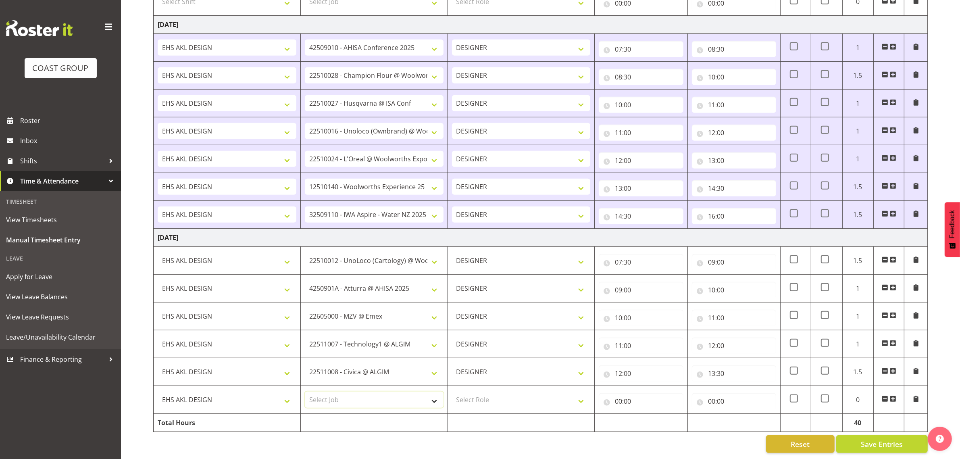
select select "9028"
click at [305, 392] on select "Select Job 1 Carlton Events 1 [PERSON_NAME][GEOGRAPHIC_DATA] 1 [PERSON_NAME][GE…" at bounding box center [374, 400] width 139 height 16
click at [503, 393] on select "Select Role DESIGNER Designer" at bounding box center [521, 400] width 139 height 16
select select "215"
click at [452, 392] on select "Select Role DESIGNER Designer" at bounding box center [521, 400] width 139 height 16
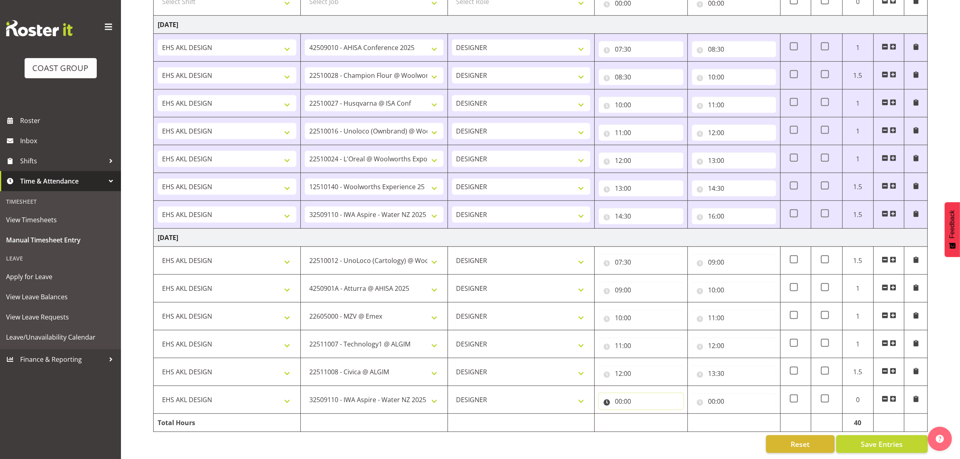
click at [630, 393] on input "00:00" at bounding box center [641, 401] width 84 height 16
drag, startPoint x: 655, startPoint y: 417, endPoint x: 655, endPoint y: 409, distance: 8.9
click at [655, 417] on select "00 01 02 03 04 05 06 07 08 09 10 11 12 13 14 15 16 17 18 19 20 21 22 23" at bounding box center [654, 422] width 18 height 16
select select "13"
click at [645, 414] on select "00 01 02 03 04 05 06 07 08 09 10 11 12 13 14 15 16 17 18 19 20 21 22 23" at bounding box center [654, 422] width 18 height 16
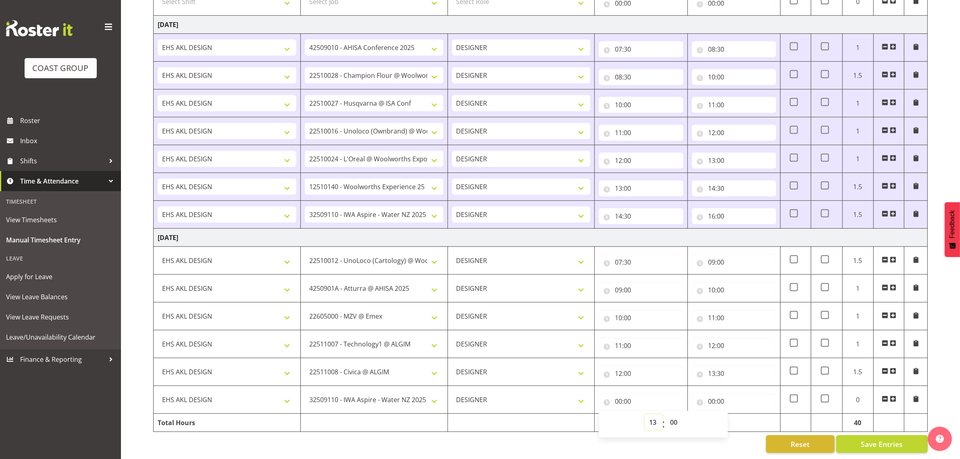
type input "13:00"
click at [673, 414] on select "00 01 02 03 04 05 06 07 08 09 10 11 12 13 14 15 16 17 18 19 20 21 22 23 24 25 2…" at bounding box center [675, 422] width 18 height 16
select select "30"
click at [666, 414] on select "00 01 02 03 04 05 06 07 08 09 10 11 12 13 14 15 16 17 18 19 20 21 22 23 24 25 2…" at bounding box center [675, 422] width 18 height 16
type input "13:30"
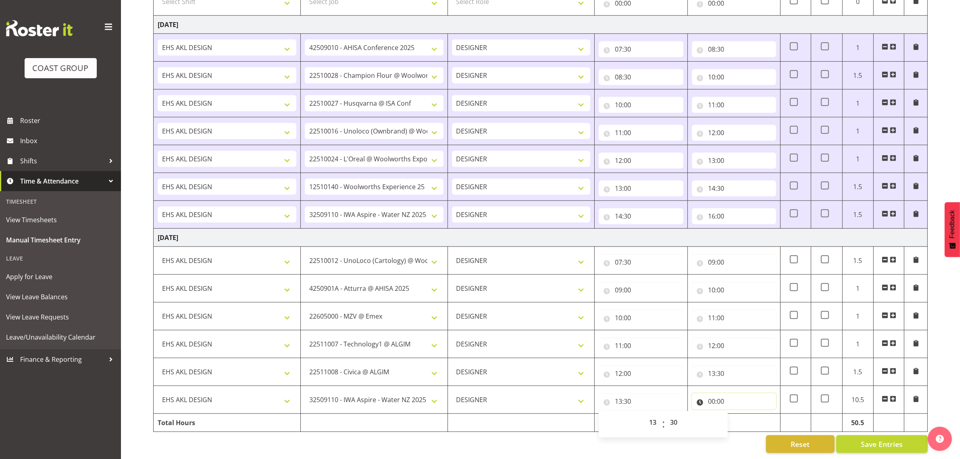
click at [727, 393] on input "00:00" at bounding box center [734, 401] width 84 height 16
drag, startPoint x: 743, startPoint y: 415, endPoint x: 743, endPoint y: 408, distance: 6.9
click at [743, 415] on select "00 01 02 03 04 05 06 07 08 09 10 11 12 13 14 15 16 17 18 19 20 21 22 23" at bounding box center [747, 422] width 18 height 16
select select "14"
click at [738, 414] on select "00 01 02 03 04 05 06 07 08 09 10 11 12 13 14 15 16 17 18 19 20 21 22 23" at bounding box center [747, 422] width 18 height 16
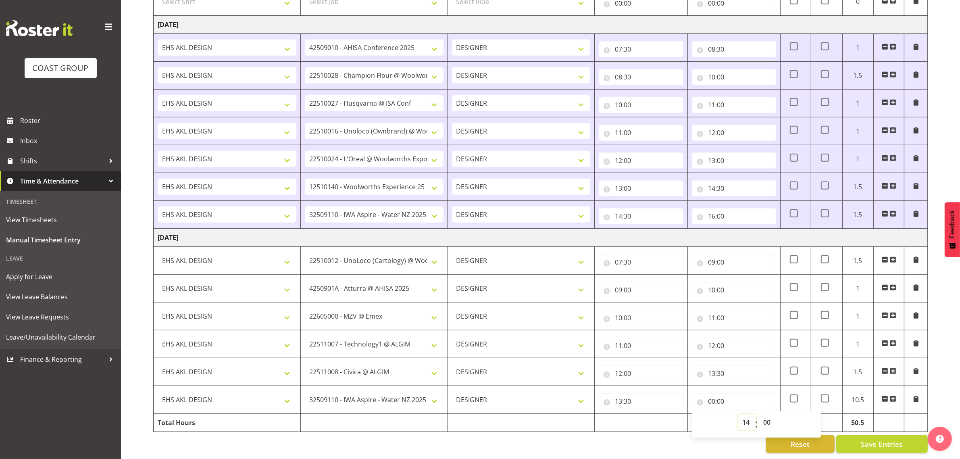
type input "14:00"
click at [771, 415] on select "00 01 02 03 04 05 06 07 08 09 10 11 12 13 14 15 16 17 18 19 20 21 22 23 24 25 2…" at bounding box center [768, 422] width 18 height 16
select select "30"
click at [759, 414] on select "00 01 02 03 04 05 06 07 08 09 10 11 12 13 14 15 16 17 18 19 20 21 22 23 24 25 2…" at bounding box center [768, 422] width 18 height 16
type input "14:30"
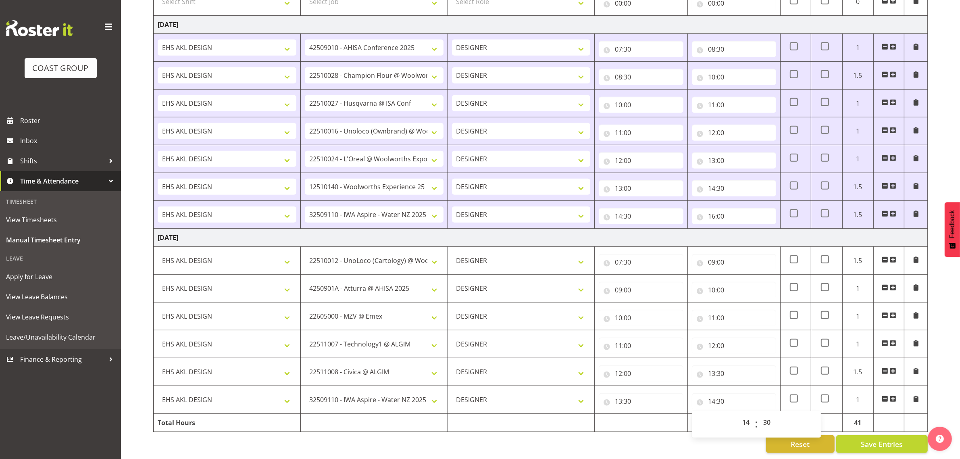
click at [893, 396] on span at bounding box center [893, 399] width 6 height 6
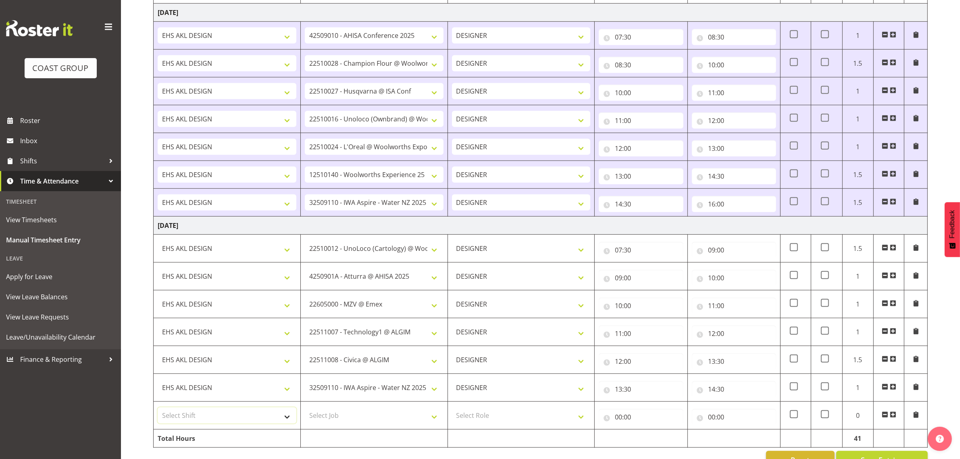
click at [239, 423] on select "Select Shift D+B @ [PERSON_NAME] D+B Build D+B Build NZACA D+B Build Tech Day […" at bounding box center [227, 415] width 139 height 16
select select "1321"
click at [158, 412] on select "Select Shift D+B @ [PERSON_NAME] D+B Build D+B Build NZACA D+B Build Tech Day […" at bounding box center [227, 415] width 139 height 16
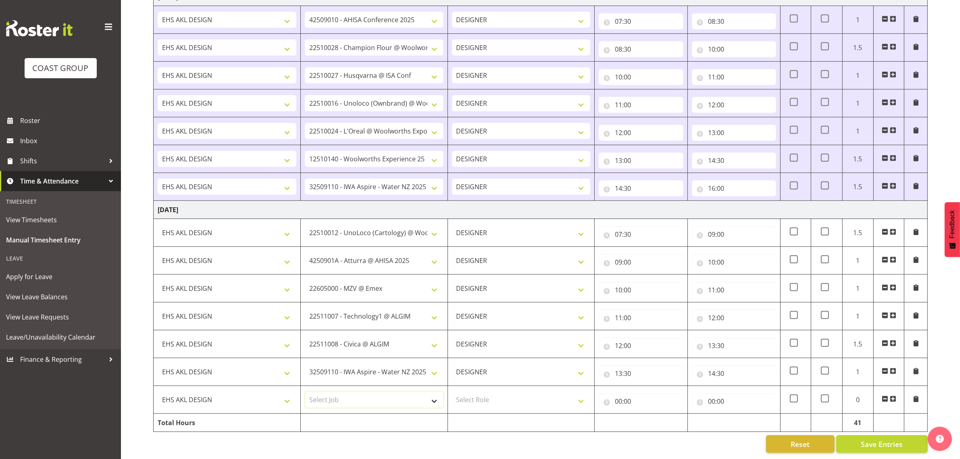
click at [358, 394] on select "Select Job 1 Carlton Events 1 [PERSON_NAME][GEOGRAPHIC_DATA] 1 [PERSON_NAME][GE…" at bounding box center [374, 400] width 139 height 16
click at [366, 414] on td at bounding box center [373, 423] width 147 height 18
click at [371, 396] on select "Select Job 1 Carlton Events 1 [PERSON_NAME][GEOGRAPHIC_DATA] 1 [PERSON_NAME][GE…" at bounding box center [374, 400] width 139 height 16
select select "9358"
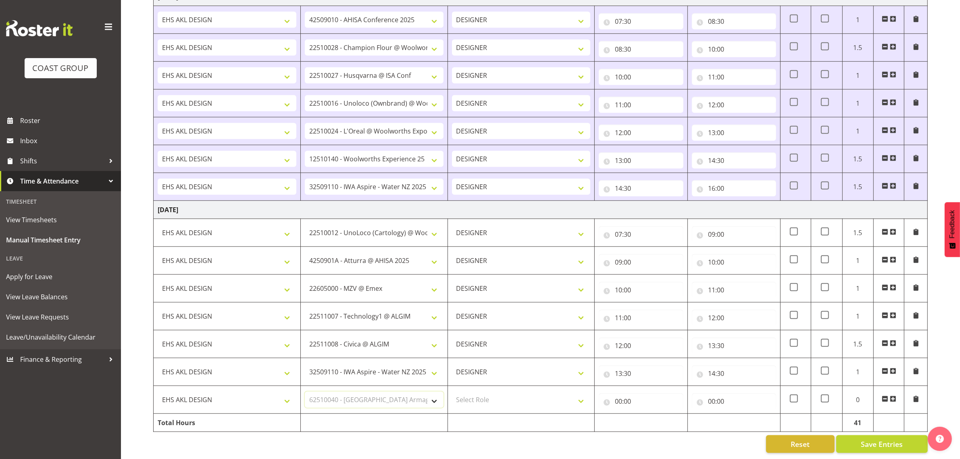
click at [305, 392] on select "Select Job 1 Carlton Events 1 [PERSON_NAME][GEOGRAPHIC_DATA] 1 [PERSON_NAME][GE…" at bounding box center [374, 400] width 139 height 16
drag, startPoint x: 492, startPoint y: 393, endPoint x: 495, endPoint y: 400, distance: 7.0
click at [492, 393] on select "Select Role DESIGNER Designer" at bounding box center [521, 400] width 139 height 16
select select "215"
click at [452, 392] on select "Select Role DESIGNER Designer" at bounding box center [521, 400] width 139 height 16
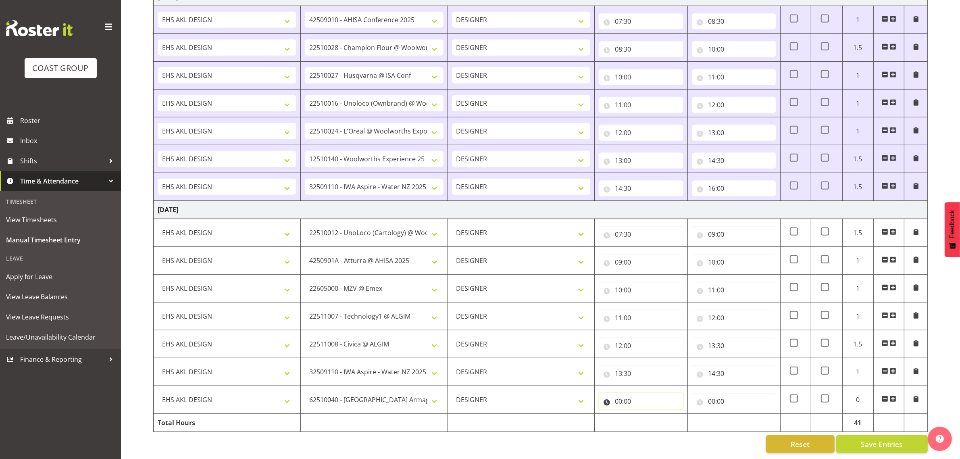
click at [626, 394] on input "00:00" at bounding box center [641, 401] width 84 height 16
click at [651, 414] on select "00 01 02 03 04 05 06 07 08 09 10 11 12 13 14 15 16 17 18 19 20 21 22 23" at bounding box center [654, 422] width 18 height 16
select select "14"
click at [645, 414] on select "00 01 02 03 04 05 06 07 08 09 10 11 12 13 14 15 16 17 18 19 20 21 22 23" at bounding box center [654, 422] width 18 height 16
type input "14:00"
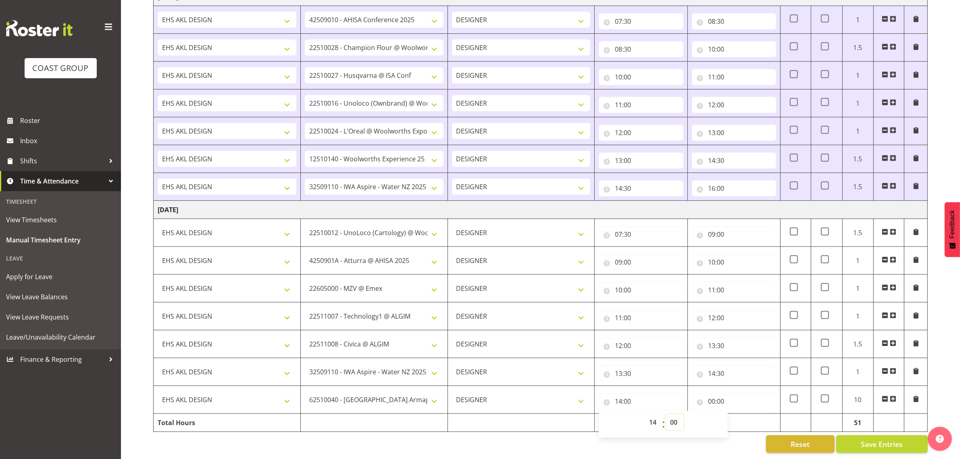
click at [678, 414] on select "00 01 02 03 04 05 06 07 08 09 10 11 12 13 14 15 16 17 18 19 20 21 22 23 24 25 2…" at bounding box center [675, 422] width 18 height 16
select select "30"
click at [666, 414] on select "00 01 02 03 04 05 06 07 08 09 10 11 12 13 14 15 16 17 18 19 20 21 22 23 24 25 2…" at bounding box center [675, 422] width 18 height 16
type input "14:30"
click at [721, 393] on input "00:00" at bounding box center [734, 401] width 84 height 16
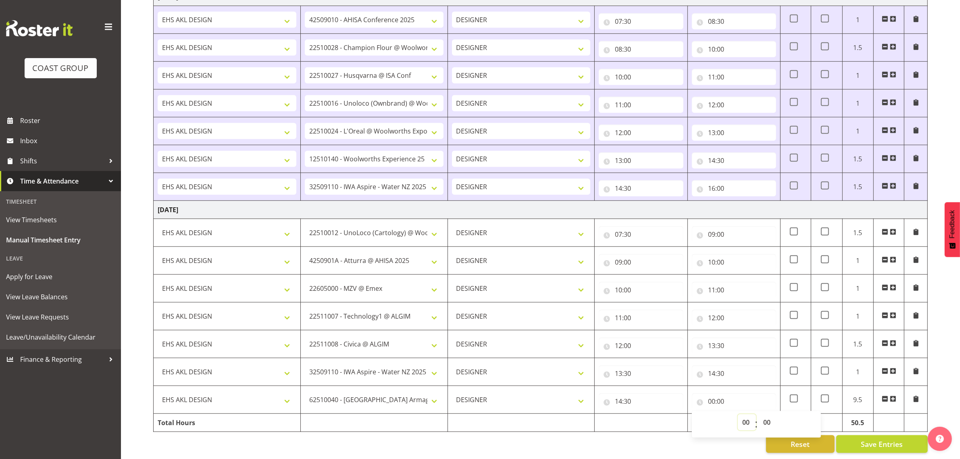
click at [747, 415] on select "00 01 02 03 04 05 06 07 08 09 10 11 12 13 14 15 16 17 18 19 20 21 22 23" at bounding box center [747, 422] width 18 height 16
select select "15"
click at [738, 414] on select "00 01 02 03 04 05 06 07 08 09 10 11 12 13 14 15 16 17 18 19 20 21 22 23" at bounding box center [747, 422] width 18 height 16
type input "15:00"
click at [892, 396] on span at bounding box center [893, 399] width 6 height 6
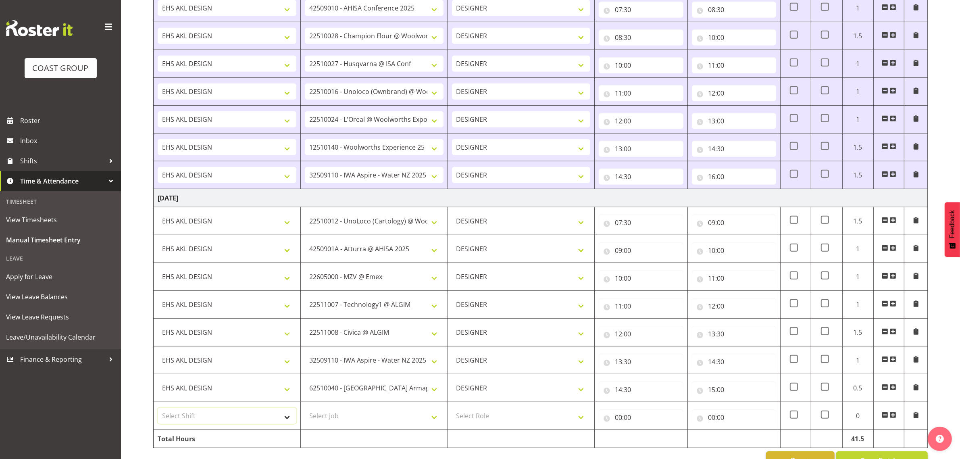
click at [239, 423] on select "Select Shift D+B @ [PERSON_NAME] D+B Build D+B Build NZACA D+B Build Tech Day […" at bounding box center [227, 416] width 139 height 16
select select "1321"
click at [158, 412] on select "Select Shift D+B @ [PERSON_NAME] D+B Build D+B Build NZACA D+B Build Tech Day […" at bounding box center [227, 416] width 139 height 16
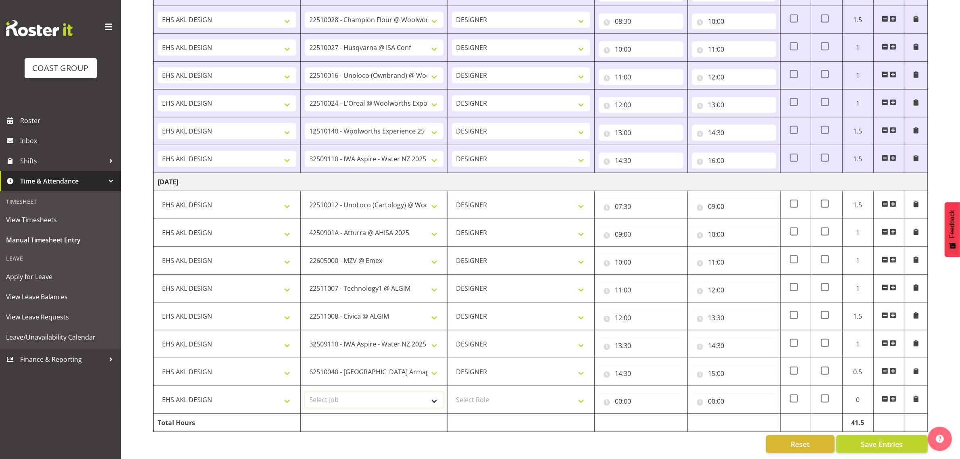
click at [354, 394] on select "Select Job 1 Carlton Events 1 [PERSON_NAME][GEOGRAPHIC_DATA] 1 [PERSON_NAME][GE…" at bounding box center [374, 400] width 139 height 16
select select "10572"
click at [305, 392] on select "Select Job 1 Carlton Events 1 [PERSON_NAME][GEOGRAPHIC_DATA] 1 [PERSON_NAME][GE…" at bounding box center [374, 400] width 139 height 16
click at [479, 392] on select "Select Role DESIGNER Designer" at bounding box center [521, 400] width 139 height 16
select select "215"
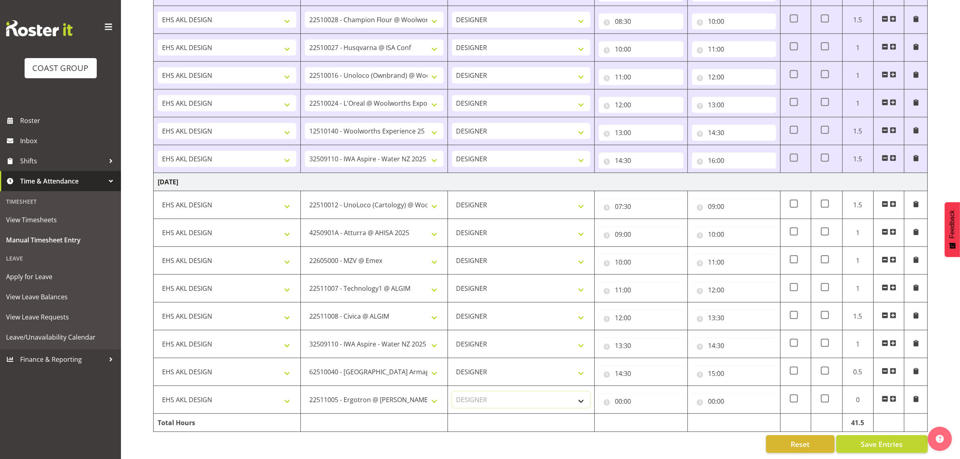
click at [452, 392] on select "Select Role DESIGNER Designer" at bounding box center [521, 400] width 139 height 16
click at [622, 394] on input "00:00" at bounding box center [641, 401] width 84 height 16
click at [648, 414] on select "00 01 02 03 04 05 06 07 08 09 10 11 12 13 14 15 16 17 18 19 20 21 22 23" at bounding box center [654, 422] width 18 height 16
select select "15"
click at [645, 414] on select "00 01 02 03 04 05 06 07 08 09 10 11 12 13 14 15 16 17 18 19 20 21 22 23" at bounding box center [654, 422] width 18 height 16
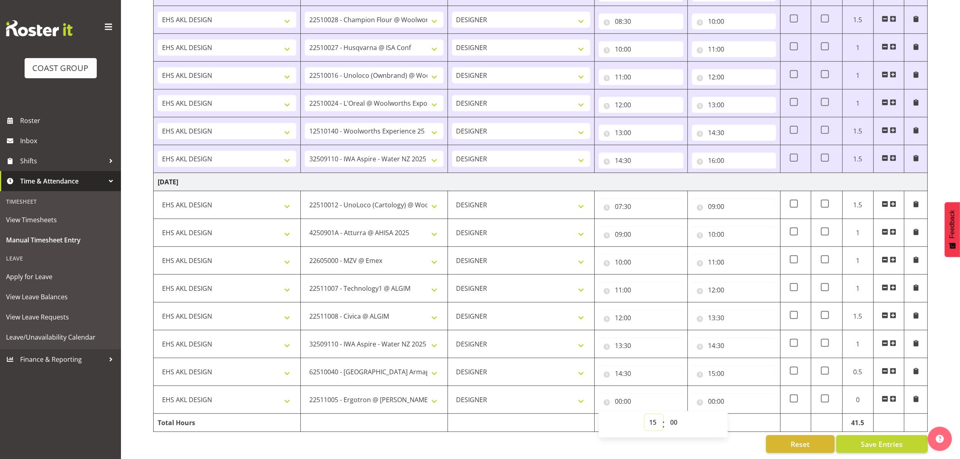
type input "15:00"
click at [715, 394] on input "00:00" at bounding box center [734, 401] width 84 height 16
click at [747, 414] on select "00 01 02 03 04 05 06 07 08 09 10 11 12 13 14 15 16 17 18 19 20 21 22 23" at bounding box center [747, 422] width 18 height 16
select select "16"
click at [738, 414] on select "00 01 02 03 04 05 06 07 08 09 10 11 12 13 14 15 16 17 18 19 20 21 22 23" at bounding box center [747, 422] width 18 height 16
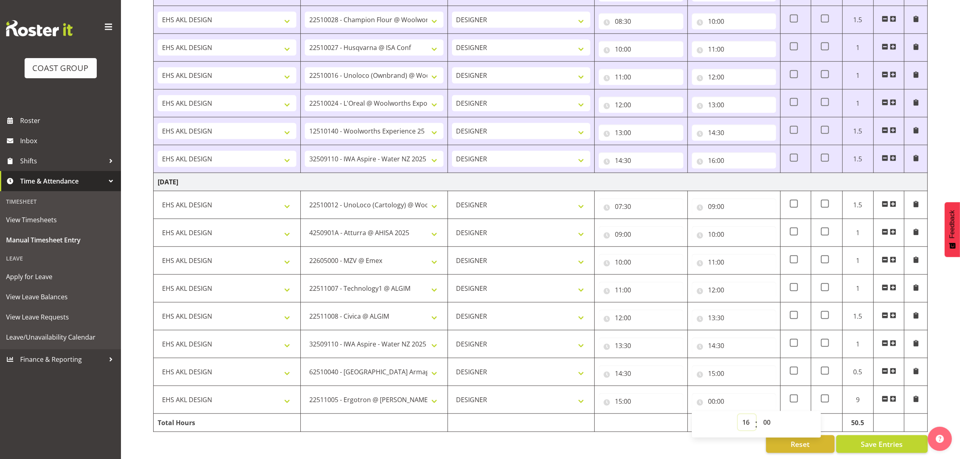
type input "16:00"
click at [893, 439] on span "Save Entries" at bounding box center [882, 444] width 42 height 10
